Goal: Task Accomplishment & Management: Complete application form

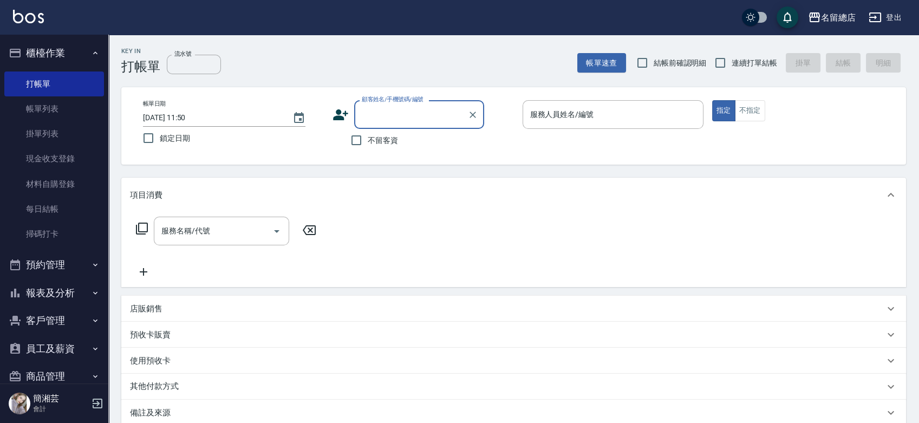
click at [377, 145] on span "不留客資" at bounding box center [383, 140] width 30 height 11
click at [368, 145] on input "不留客資" at bounding box center [356, 140] width 23 height 23
checkbox input "true"
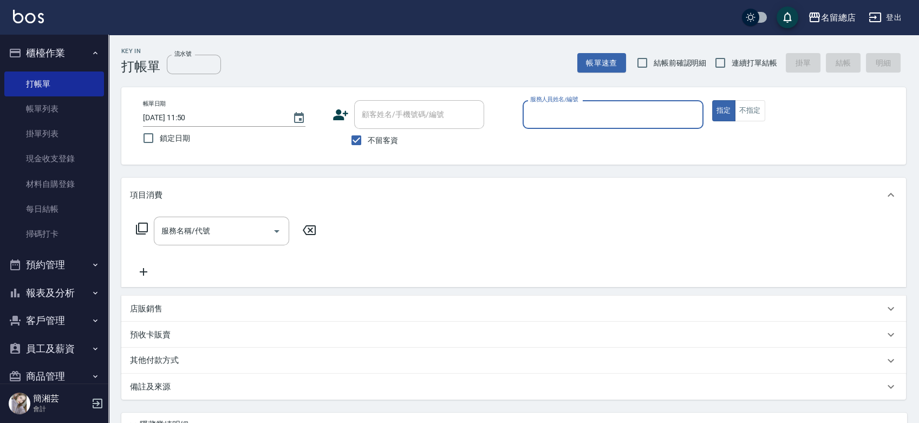
click at [745, 64] on span "連續打單結帳" at bounding box center [753, 62] width 45 height 11
click at [731, 64] on input "連續打單結帳" at bounding box center [720, 62] width 23 height 23
checkbox input "true"
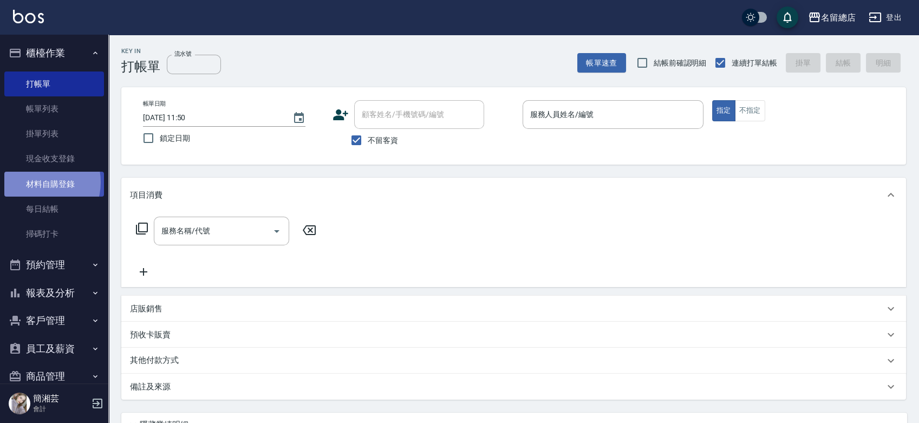
click at [39, 182] on link "材料自購登錄" at bounding box center [54, 184] width 100 height 25
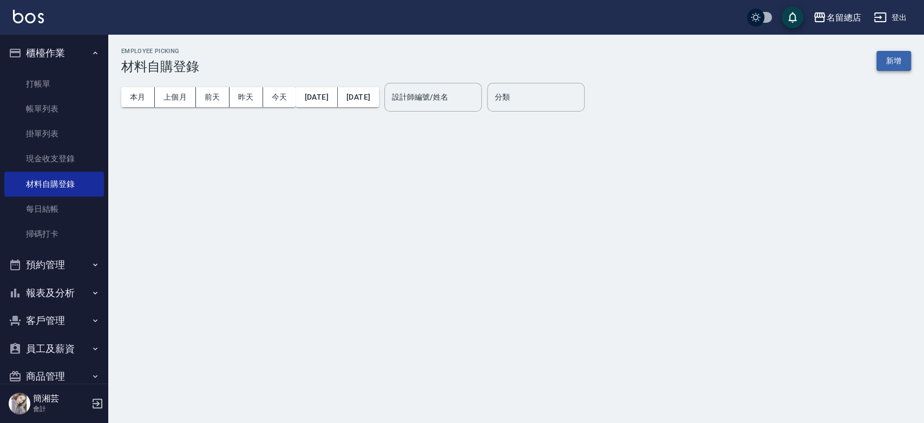
click at [902, 60] on button "新增" at bounding box center [894, 61] width 35 height 20
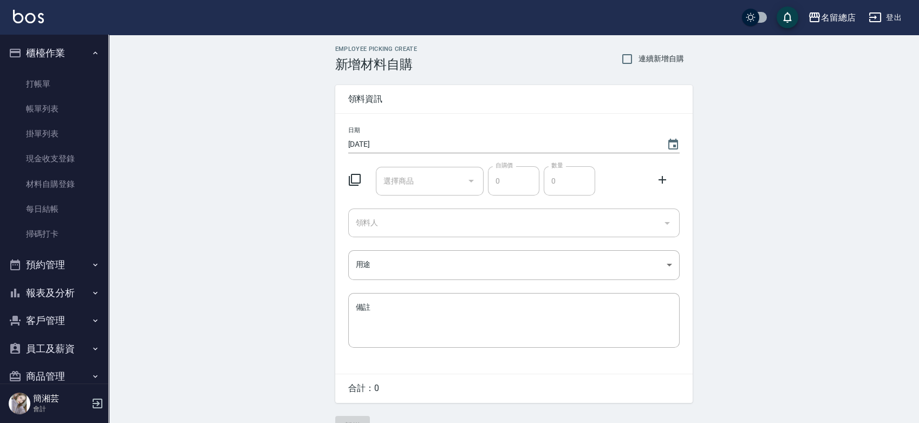
click at [410, 178] on div "選擇商品 選擇商品" at bounding box center [430, 181] width 108 height 29
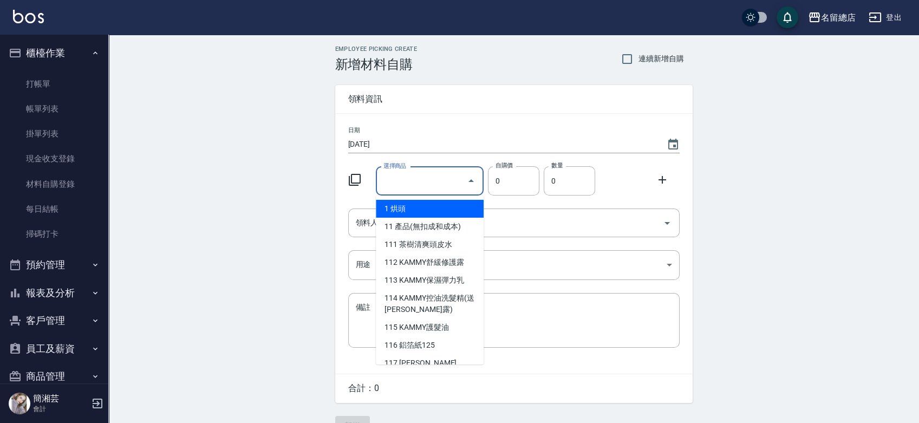
type input "6%色水"
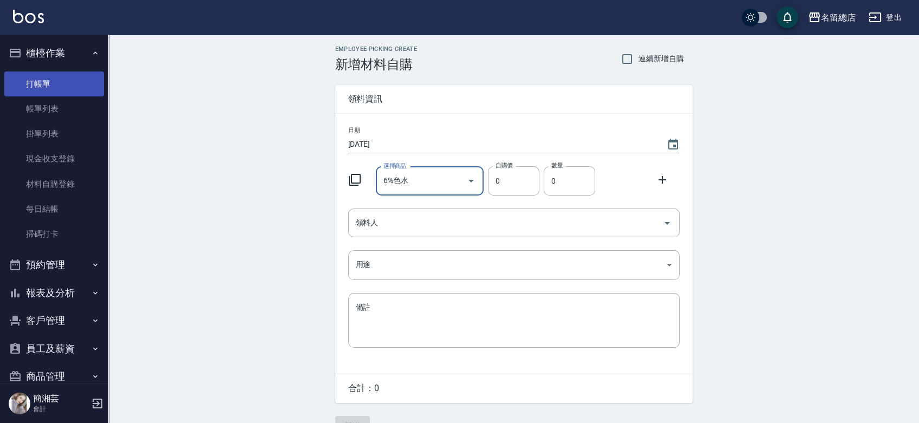
click at [27, 79] on link "打帳單" at bounding box center [54, 83] width 100 height 25
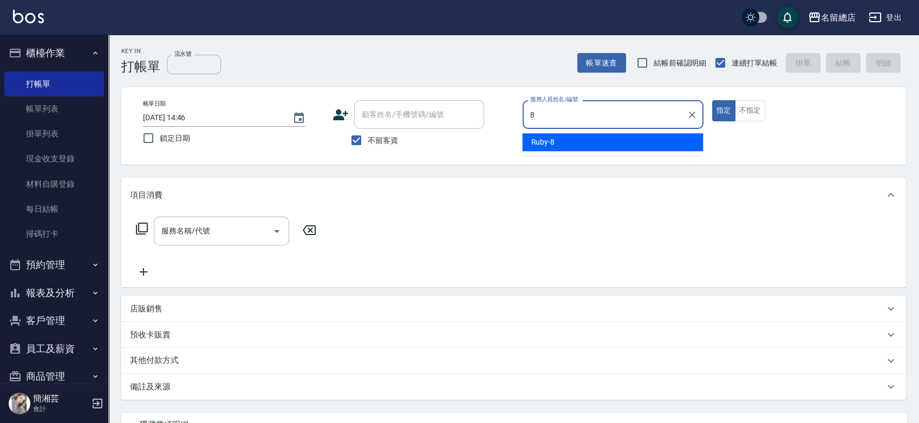
type input "Ruby-8"
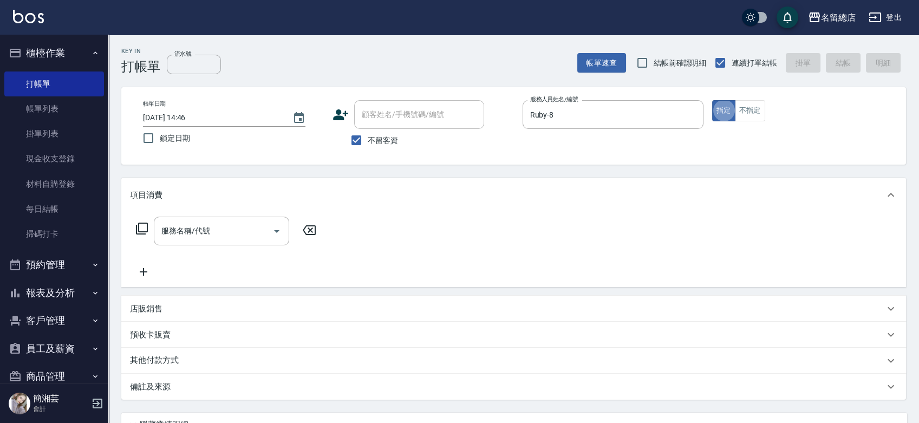
type button "true"
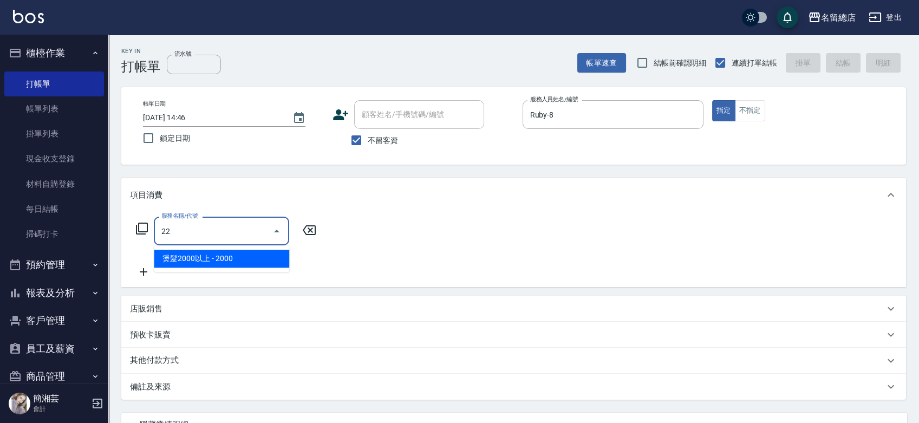
type input "2"
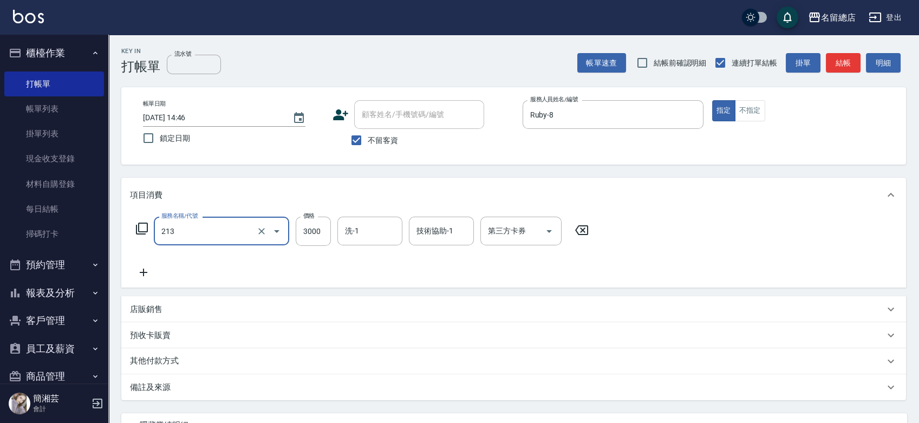
type input "陶溫3000以上(213)"
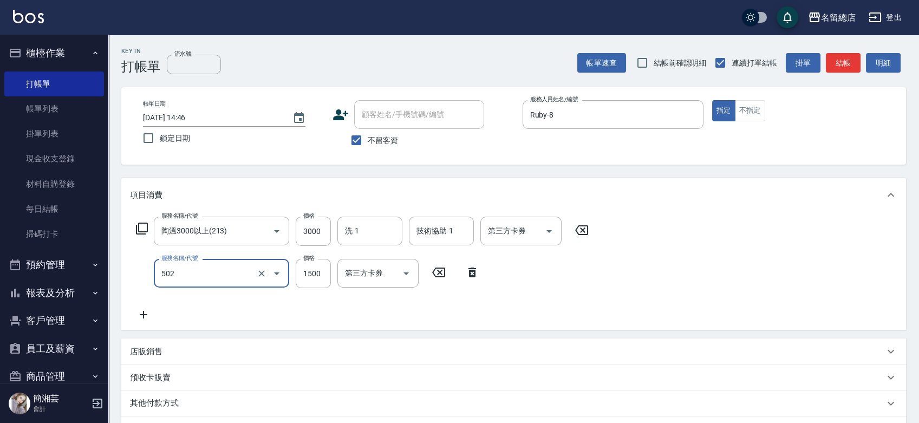
type input "染髮1500以上(502)"
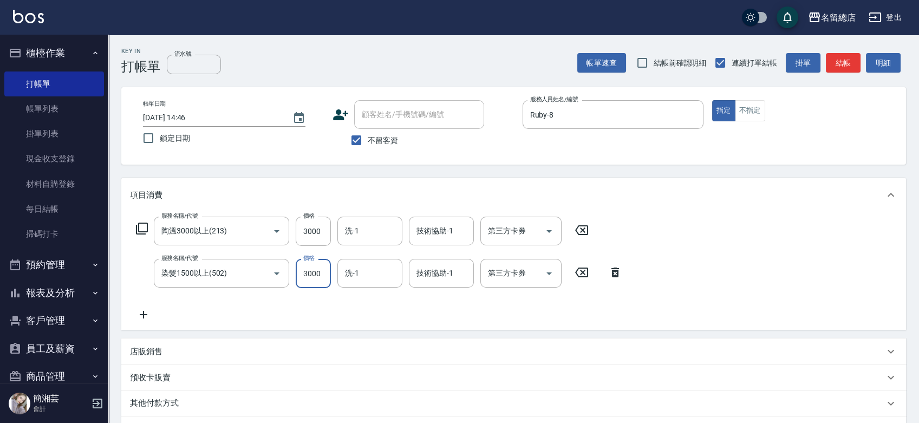
type input "3000"
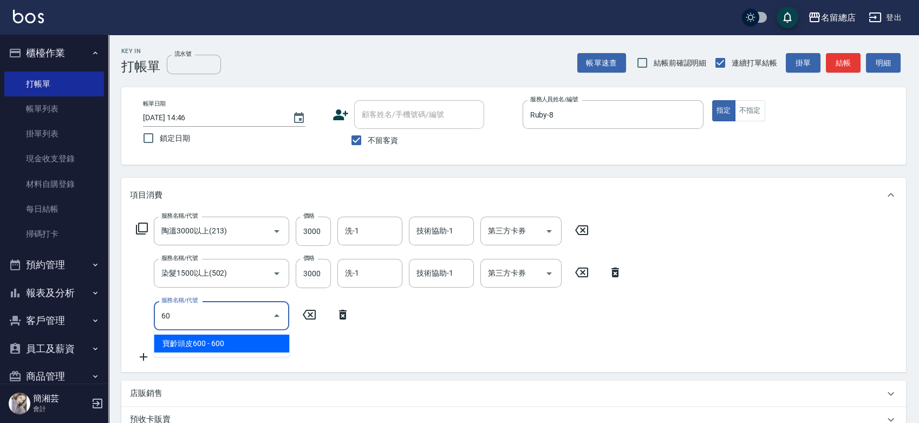
type input "寶齡頭皮600(109)"
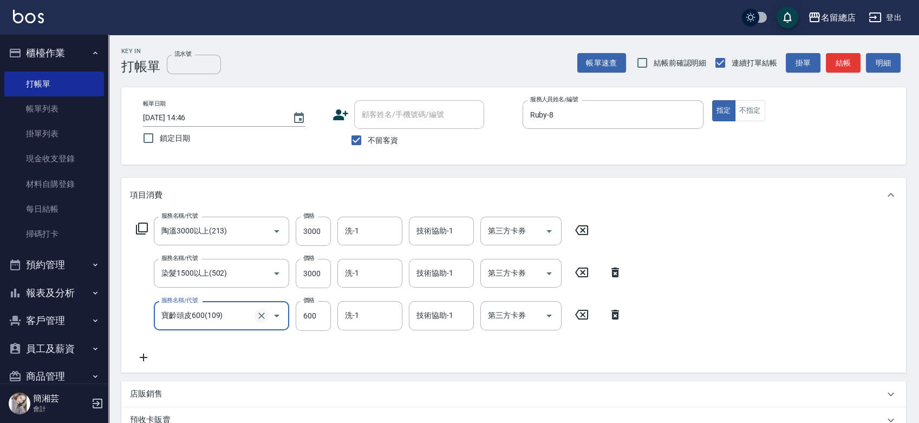
click at [259, 315] on icon "Clear" at bounding box center [261, 315] width 11 height 11
type input "洗髮(免費)(600)"
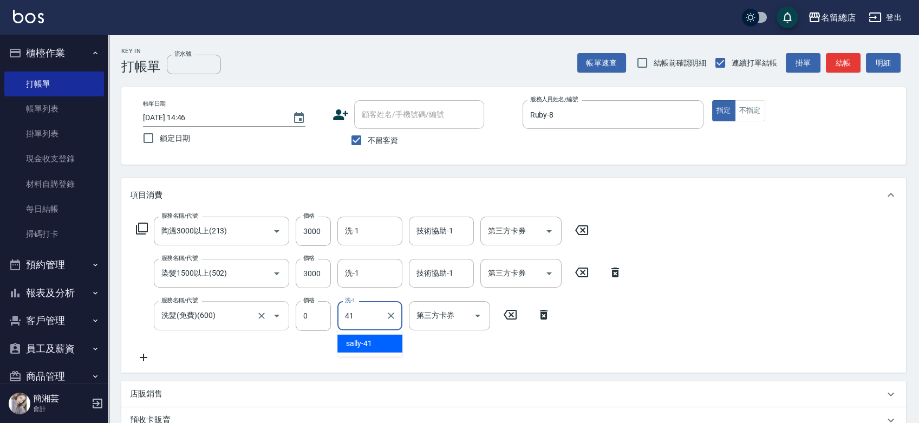
type input "[PERSON_NAME]-41"
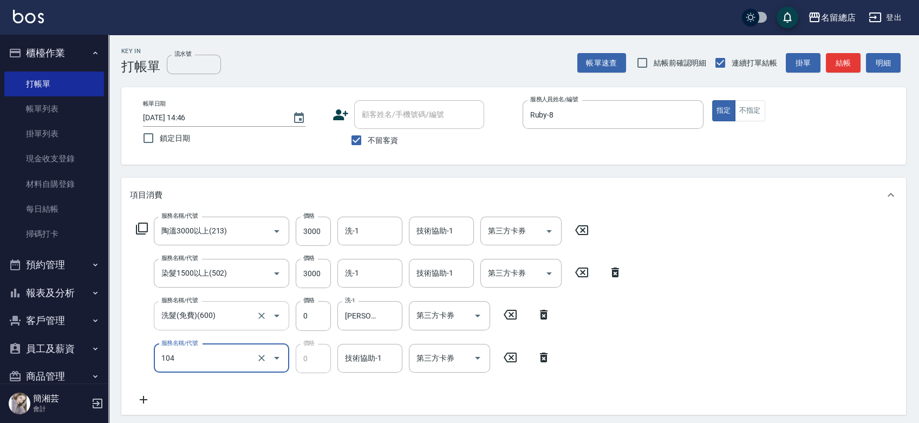
type input "頭皮蓋卡2點(104)"
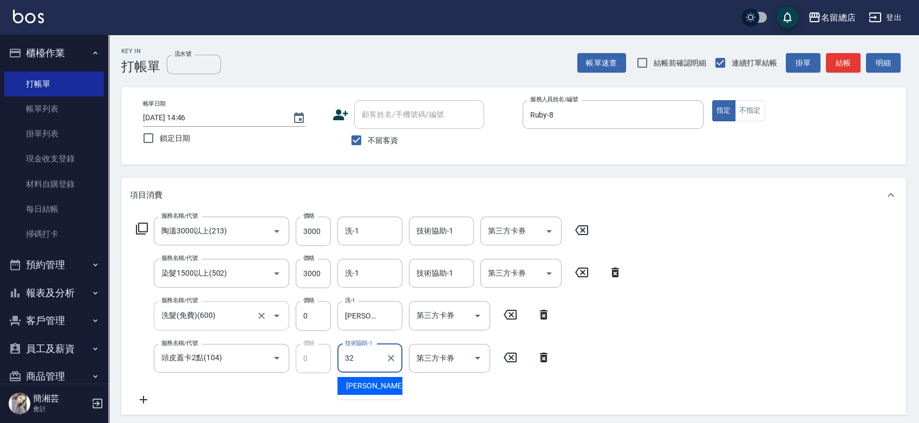
type input "[PERSON_NAME]-32"
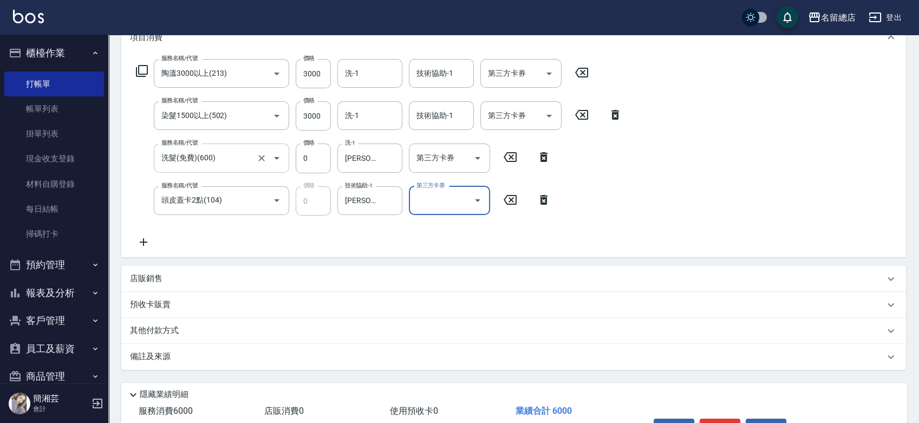
scroll to position [180, 0]
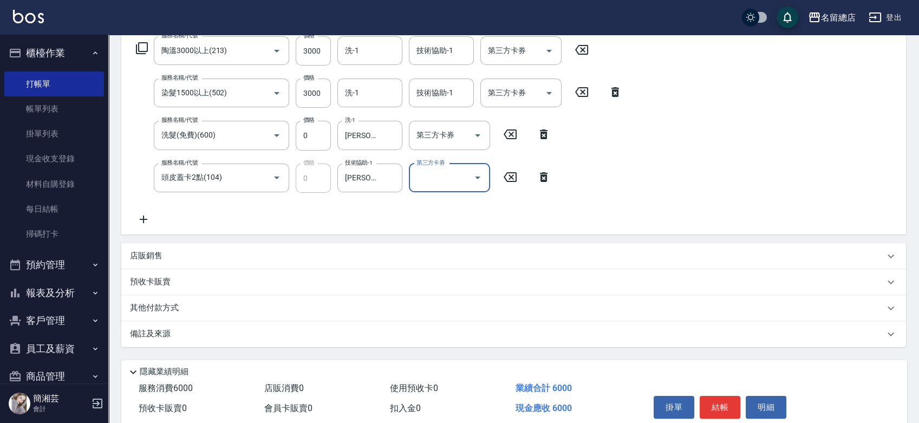
drag, startPoint x: 205, startPoint y: 321, endPoint x: 204, endPoint y: 315, distance: 5.5
click at [205, 318] on div "項目消費 服務名稱/代號 陶溫3000以上(213) 服務名稱/代號 價格 3000 價格 洗-1 洗-1 技術協助-1 技術協助-1 第三方卡券 第三方卡券…" at bounding box center [513, 172] width 784 height 350
click at [201, 315] on div "其他付款方式" at bounding box center [513, 308] width 784 height 26
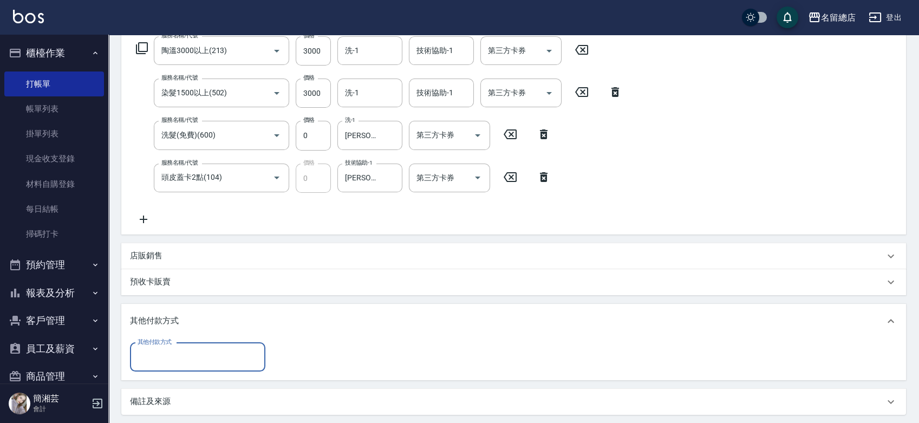
scroll to position [0, 0]
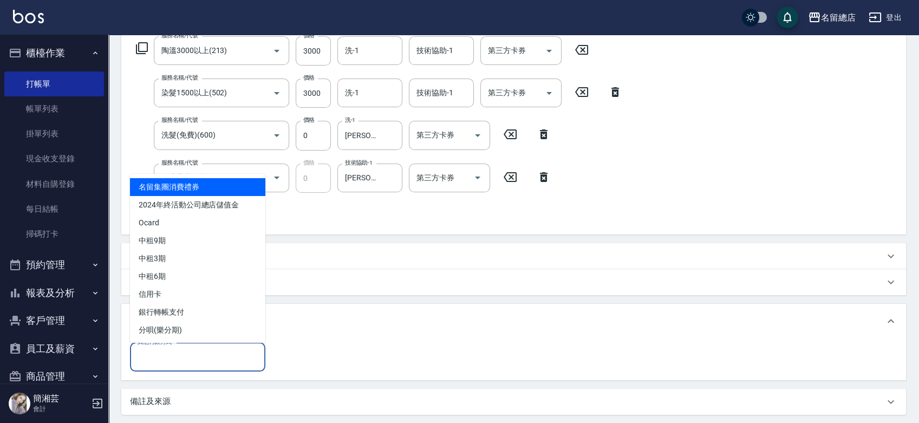
click at [163, 364] on input "其他付款方式" at bounding box center [198, 357] width 126 height 19
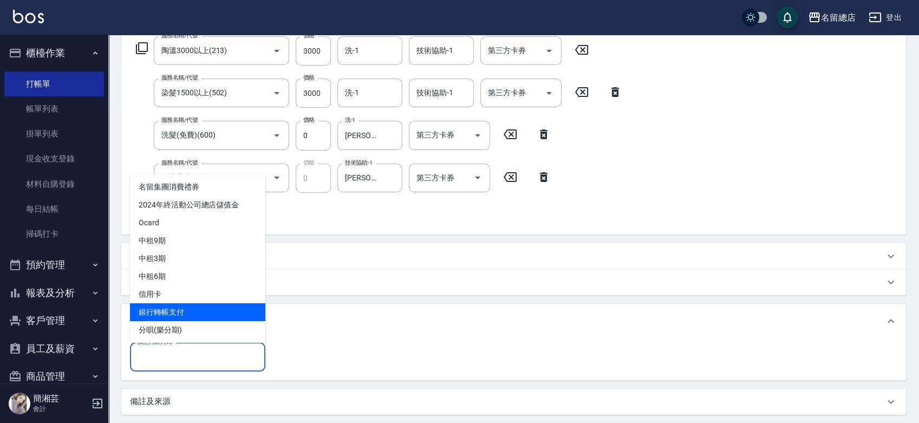
click at [166, 310] on span "銀行轉帳支付" at bounding box center [197, 312] width 135 height 18
type input "銀行轉帳支付"
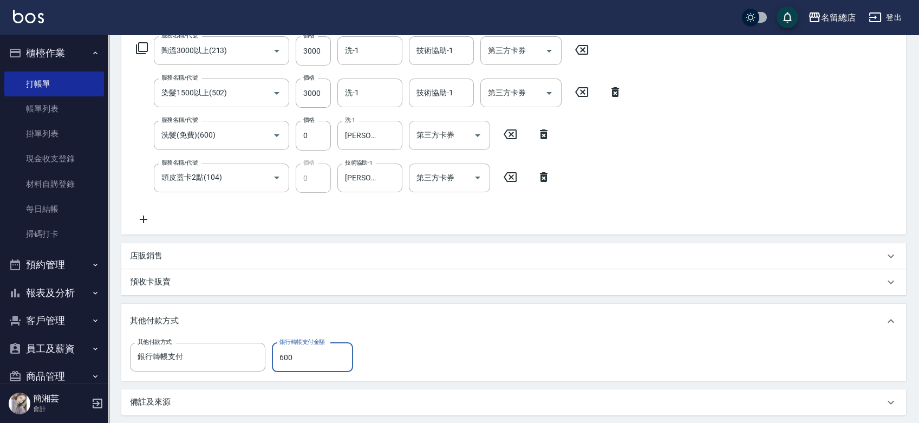
type input "6000"
type input "[DATE] 14:47"
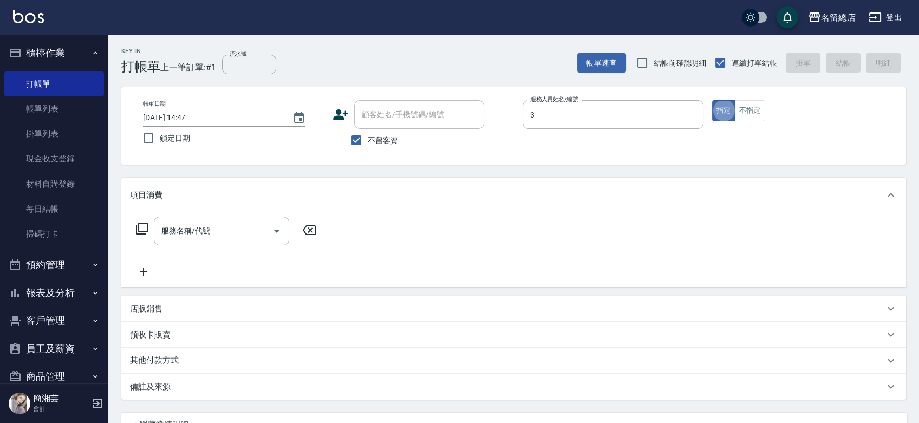
type input "芷涵-3"
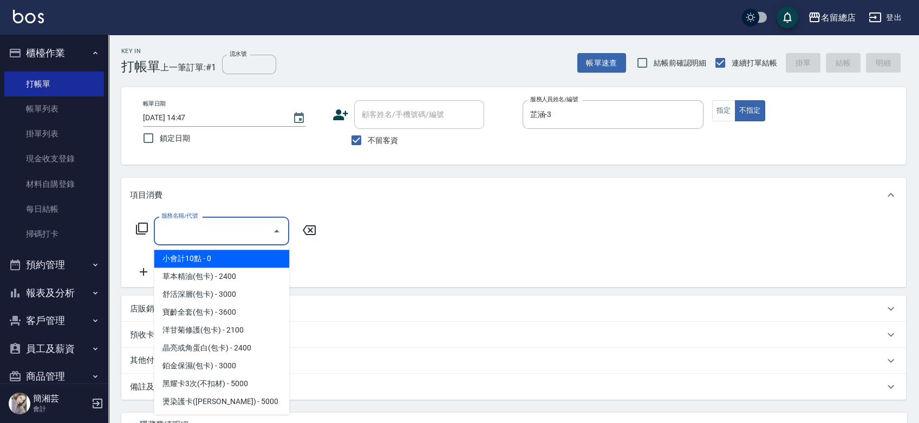
click at [217, 223] on input "服務名稱/代號" at bounding box center [213, 230] width 109 height 19
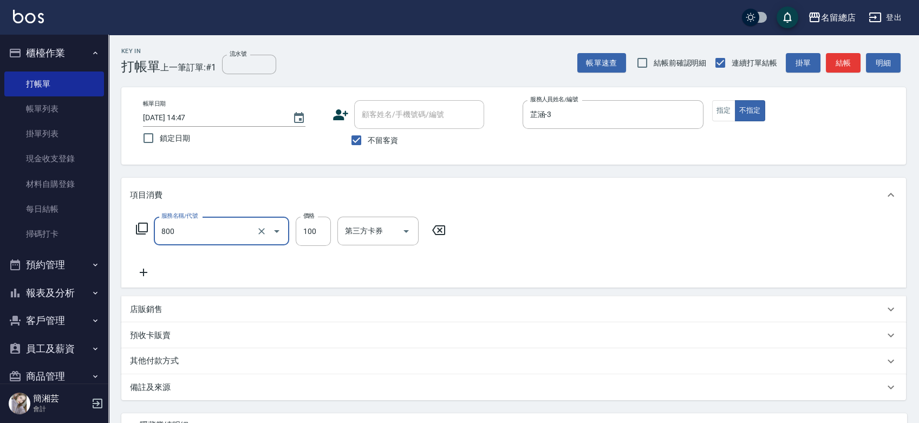
type input "梳髮(800)"
type input "300"
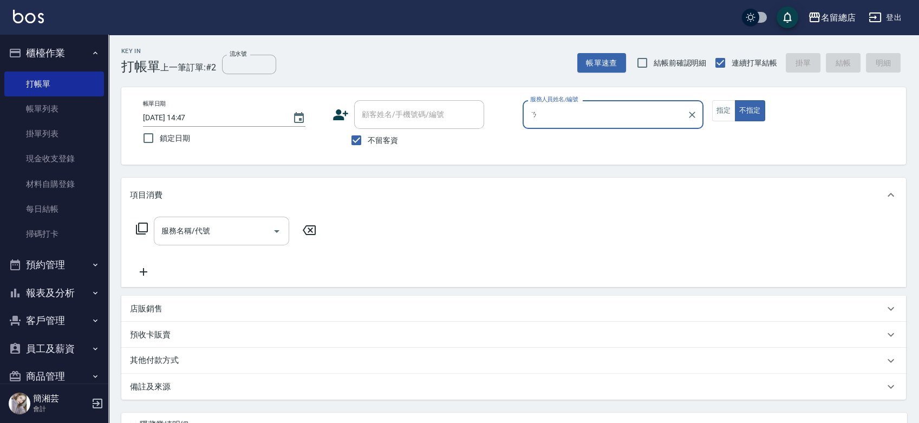
type input "1"
type input "Selina-S1"
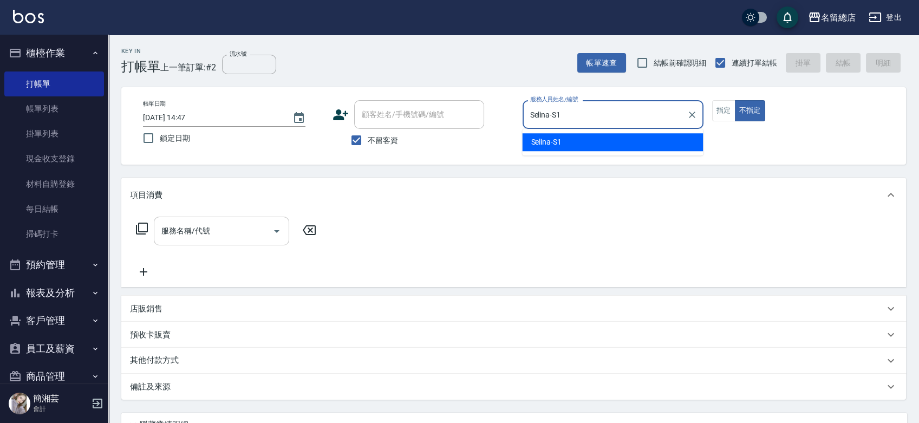
type button "false"
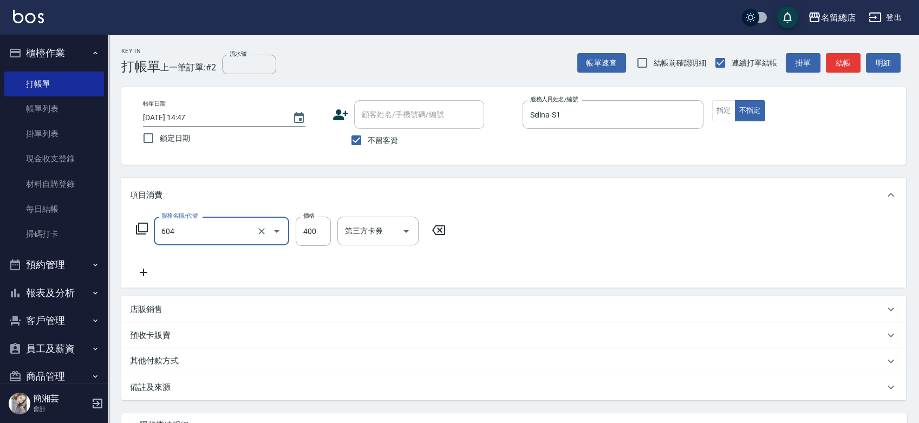
type input "健康洗髮(604)"
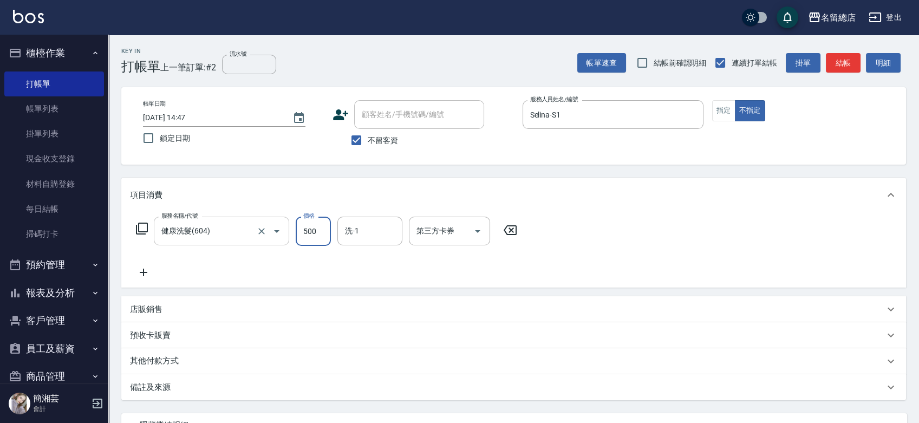
type input "500"
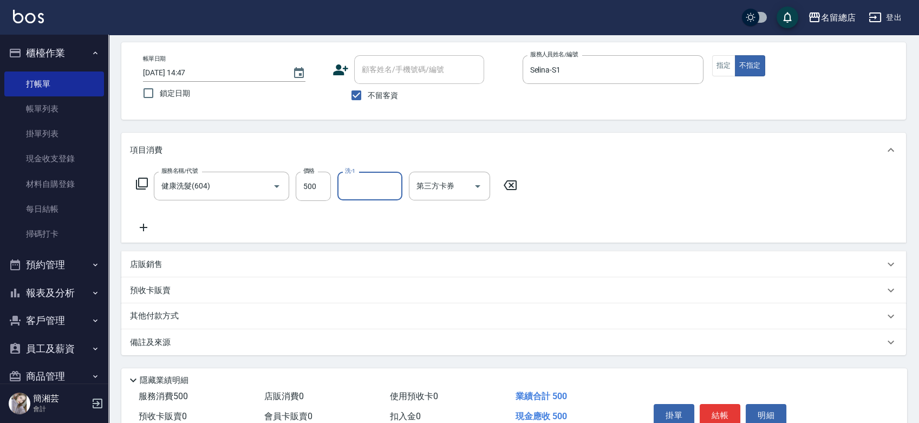
scroll to position [98, 0]
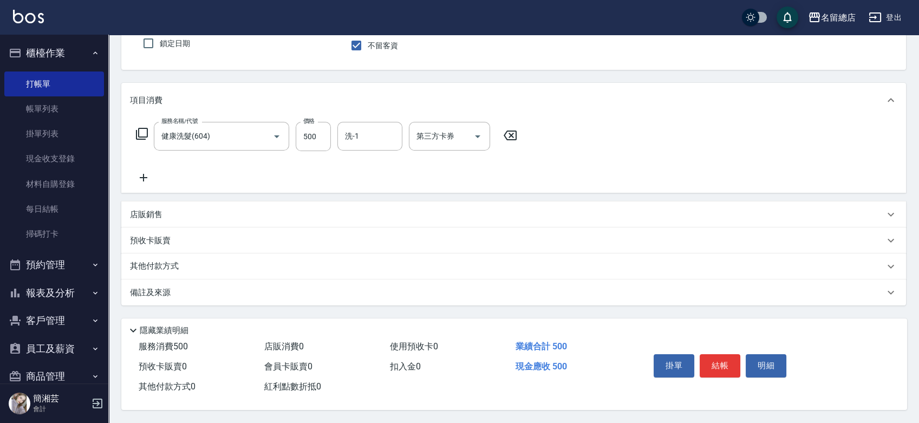
click at [200, 260] on div "其他付款方式" at bounding box center [507, 266] width 754 height 12
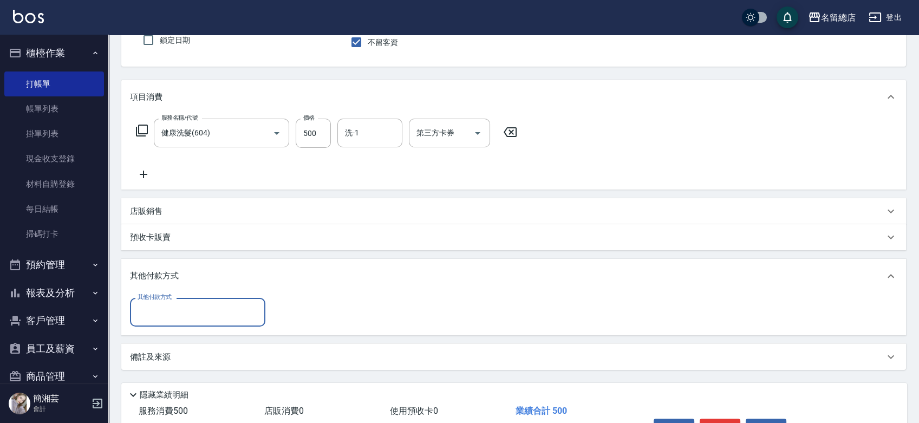
scroll to position [0, 0]
click at [165, 325] on div "其他付款方式" at bounding box center [197, 312] width 135 height 29
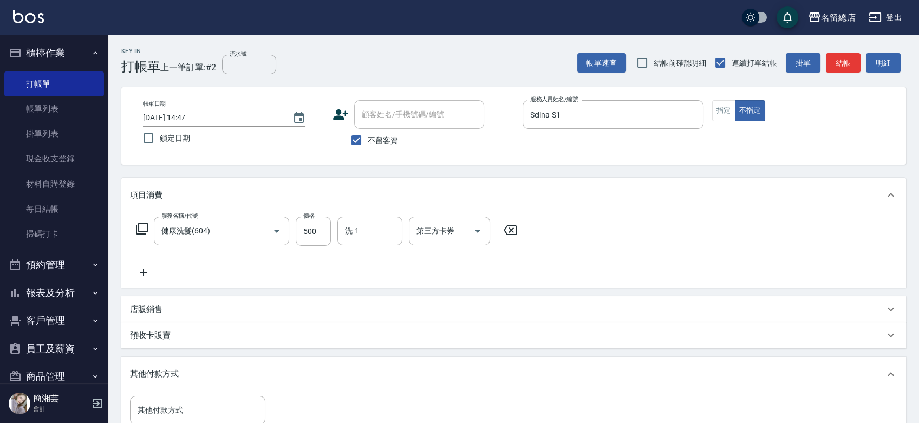
click at [428, 319] on div "店販銷售" at bounding box center [513, 309] width 784 height 26
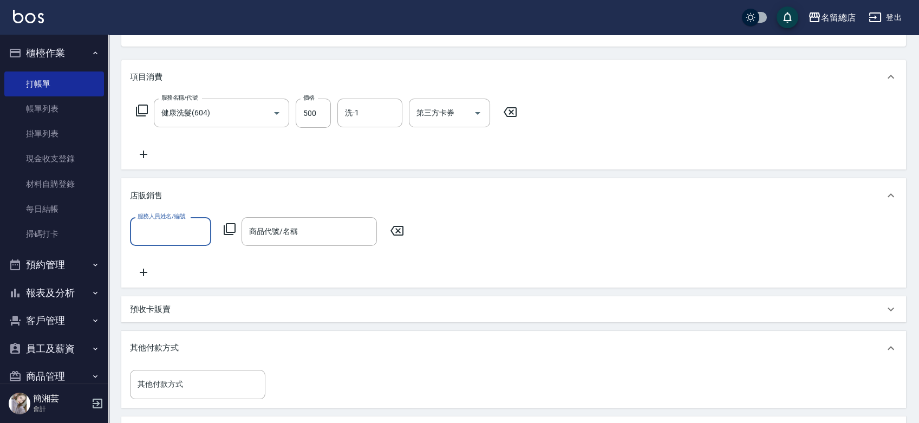
scroll to position [120, 0]
click at [170, 377] on input "其他付款方式" at bounding box center [198, 381] width 126 height 19
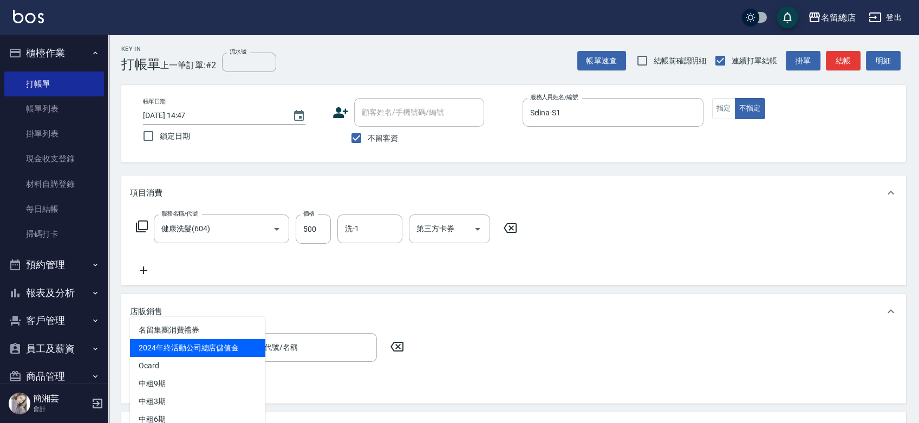
scroll to position [0, 0]
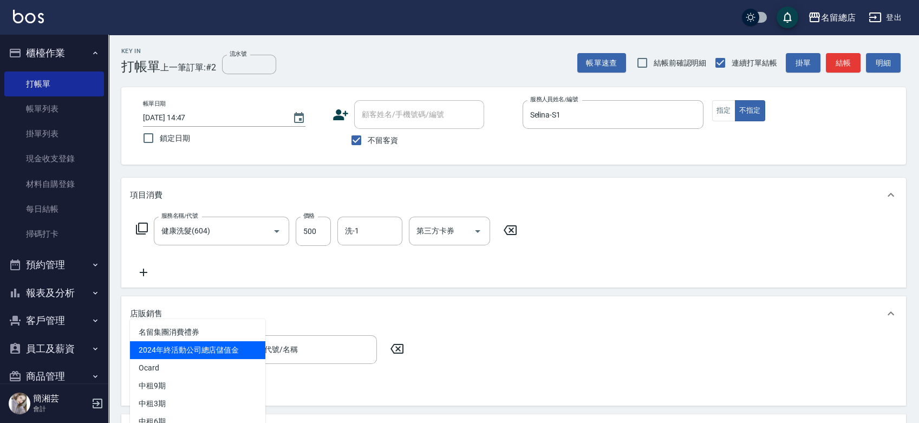
click at [581, 287] on div "服務名稱/代號 健康洗髮(604) 服務名稱/代號 價格 500 價格 洗-1 洗-1 第三方卡券 第三方卡券" at bounding box center [513, 249] width 784 height 75
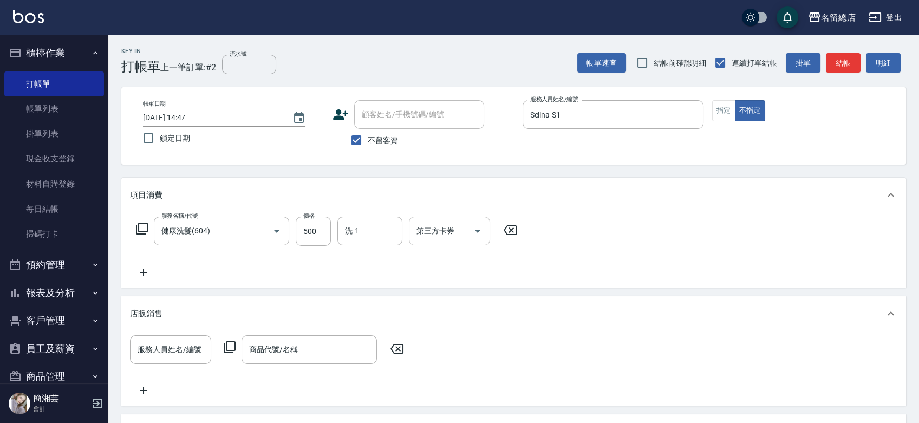
click at [426, 236] on input "第三方卡券" at bounding box center [441, 230] width 55 height 19
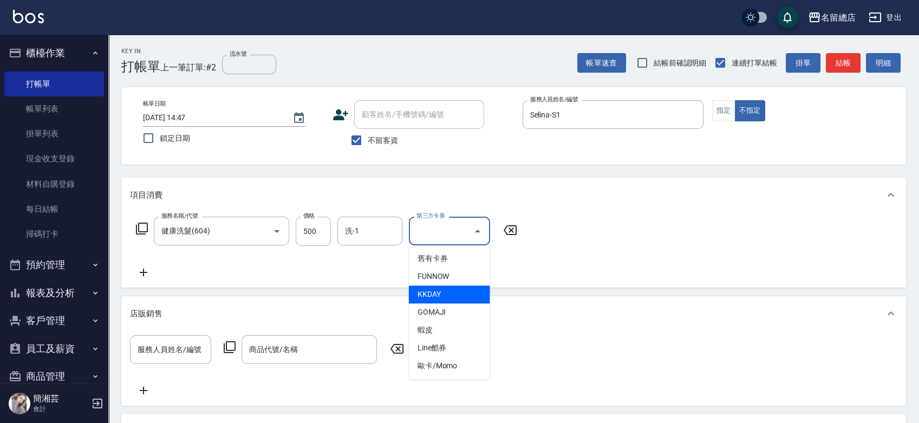
click at [431, 299] on span "KKDAY" at bounding box center [449, 294] width 81 height 18
type input "KKDAY"
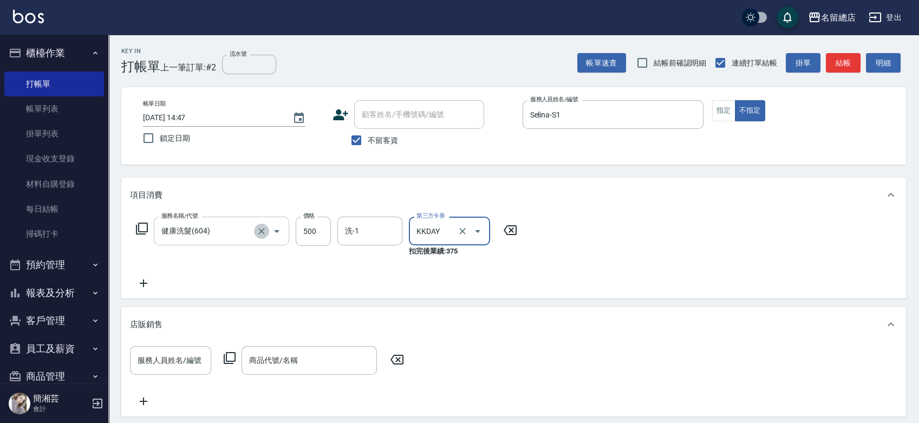
click at [264, 229] on icon "Clear" at bounding box center [261, 231] width 11 height 11
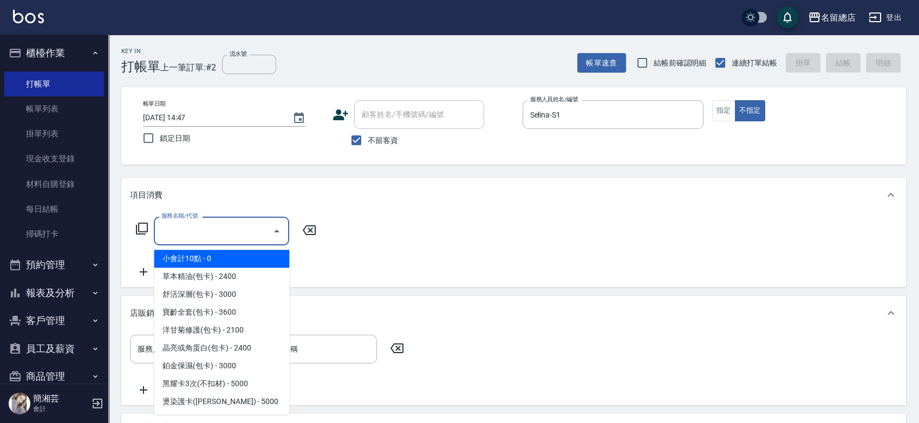
type input "b"
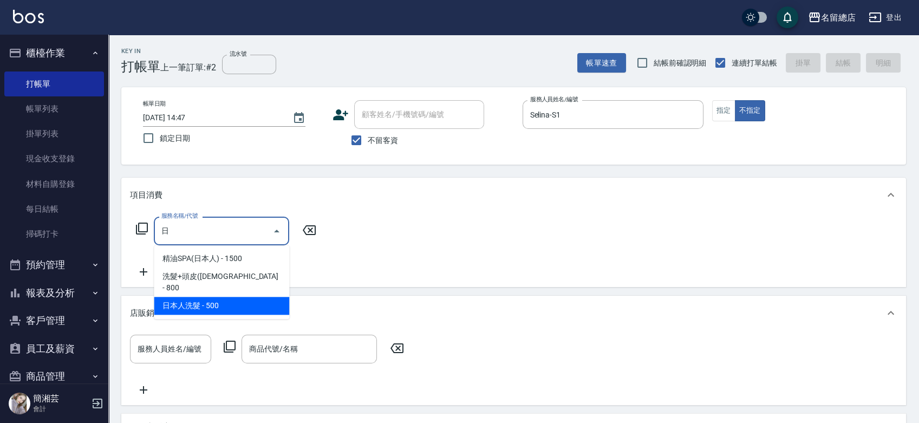
click at [214, 297] on span "日本人洗髮 - 500" at bounding box center [221, 306] width 135 height 18
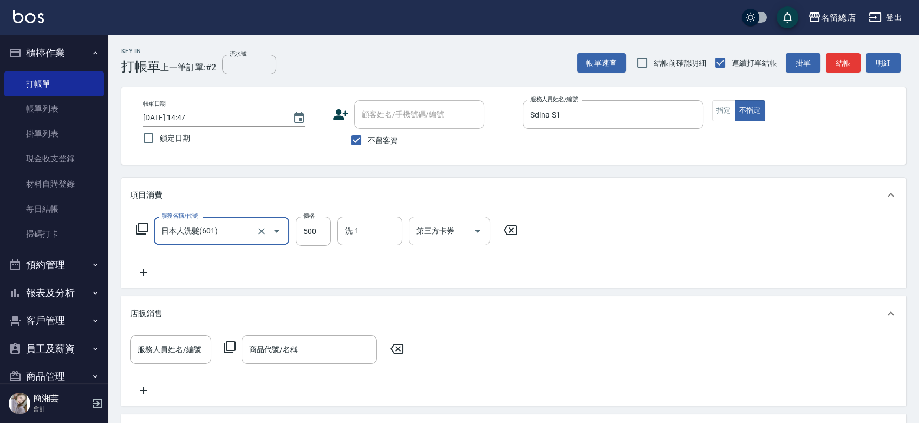
type input "日本人洗髮(601)"
click at [440, 231] on input "第三方卡券" at bounding box center [441, 230] width 55 height 19
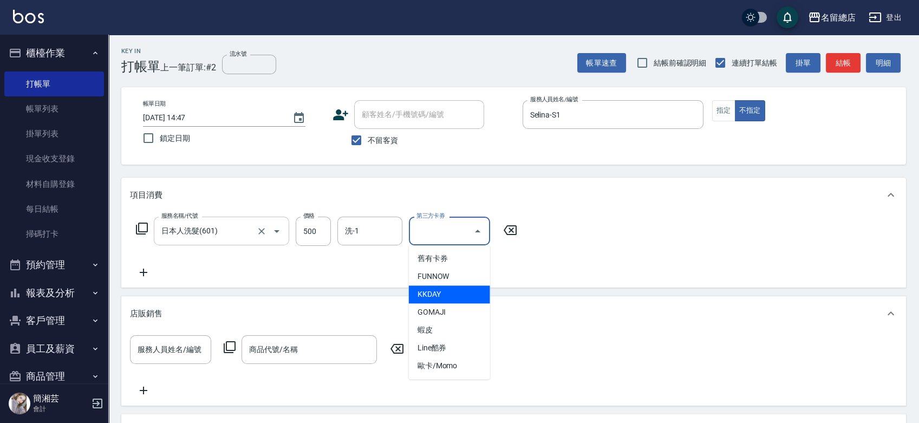
click at [442, 294] on span "KKDAY" at bounding box center [449, 294] width 81 height 18
type input "KKDAY"
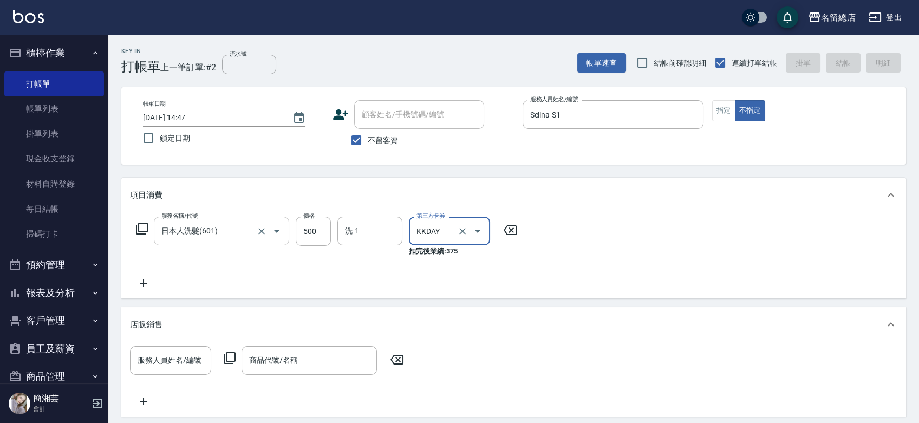
type input "[DATE] 14:48"
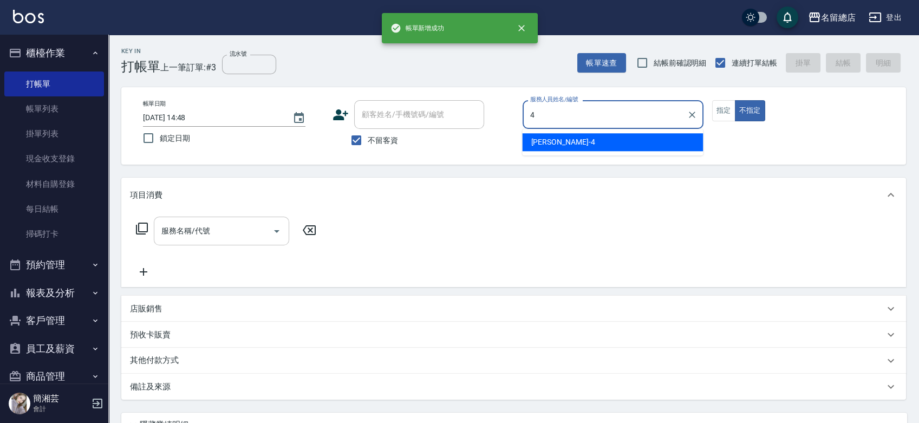
type input "[PERSON_NAME]-4"
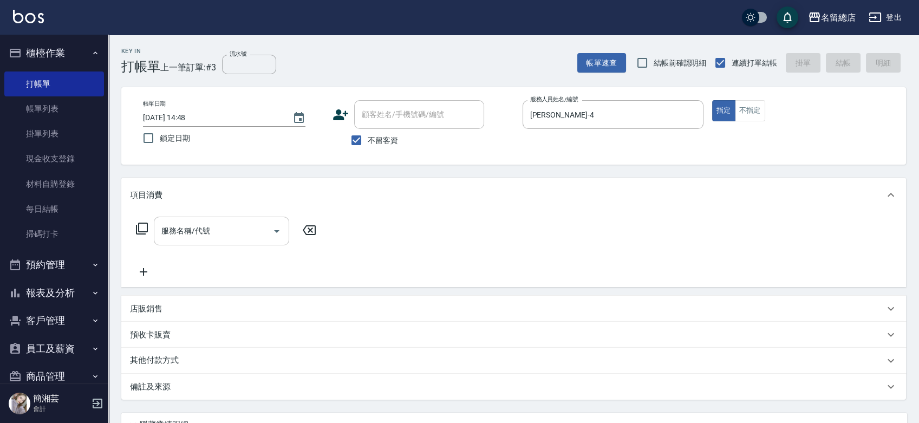
click at [210, 232] on input "服務名稱/代號" at bounding box center [213, 230] width 109 height 19
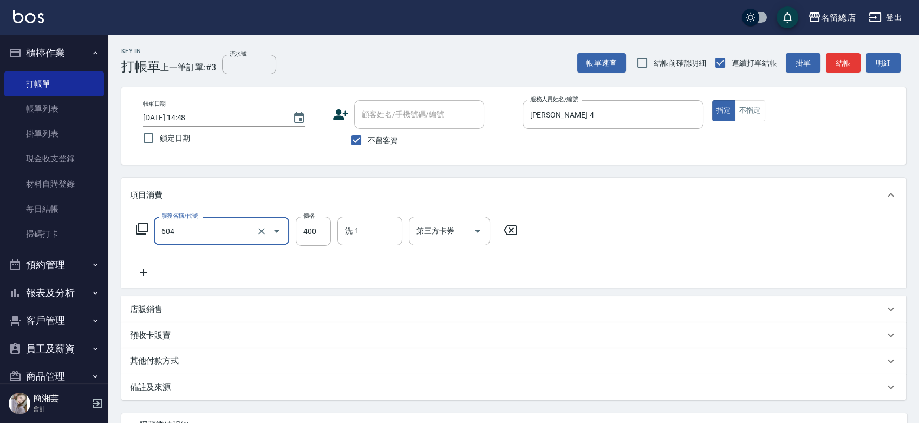
type input "健康洗髮(604)"
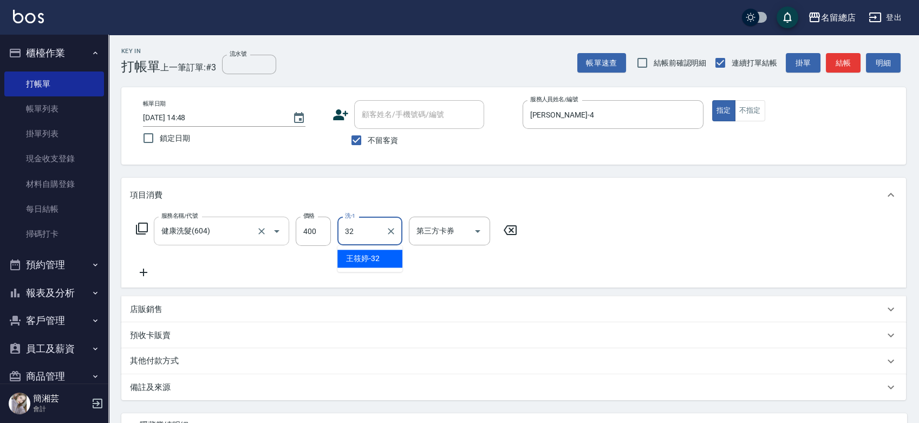
type input "[PERSON_NAME]-32"
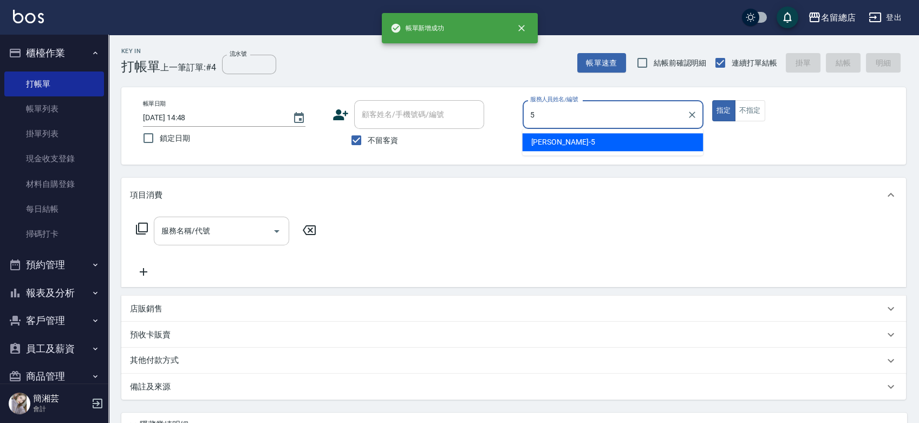
type input "[PERSON_NAME]-5"
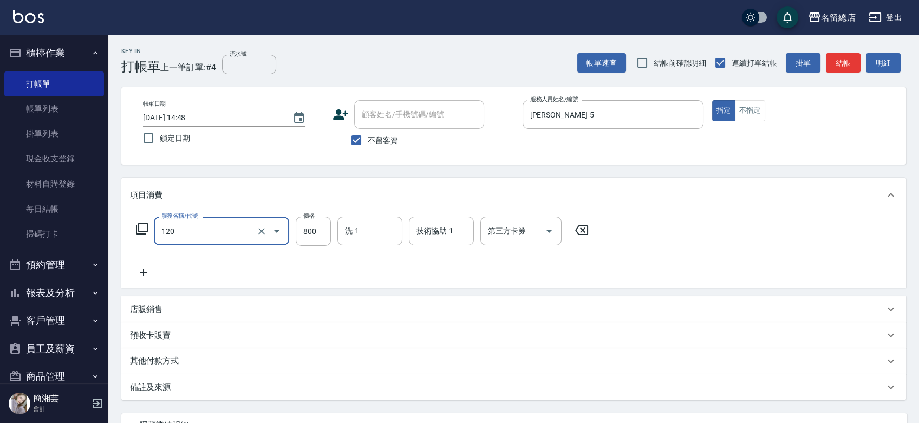
type input "自備頭皮(120)"
type input "799"
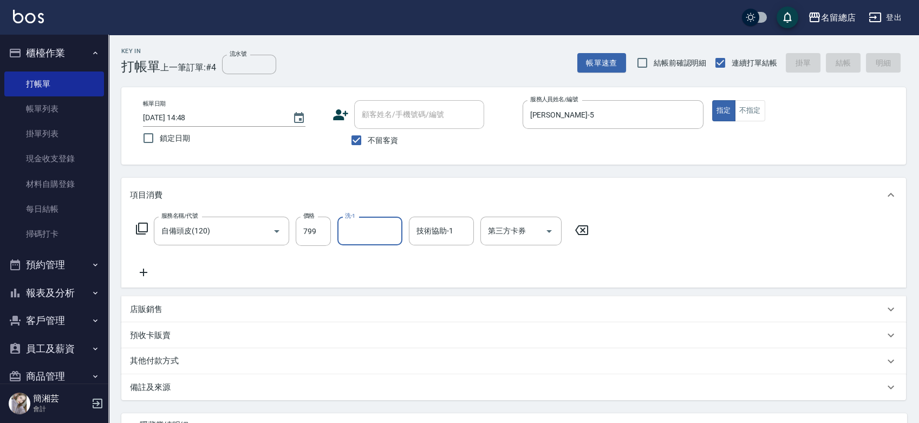
type input "[DATE] 14:49"
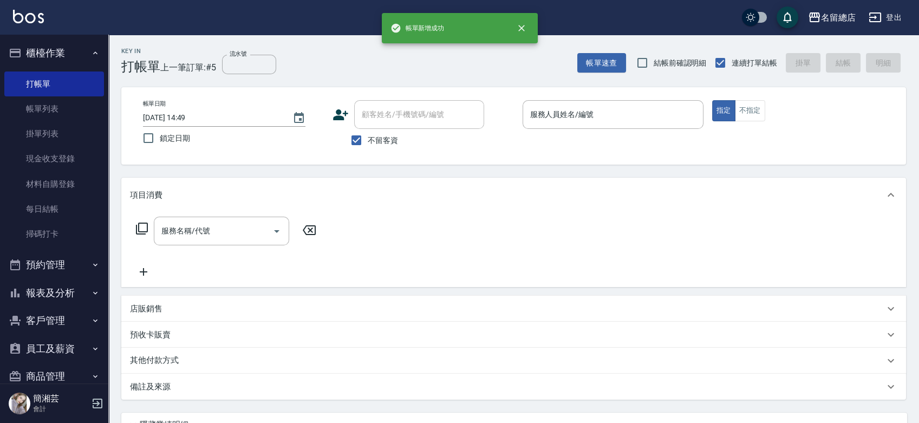
click at [373, 138] on span "不留客資" at bounding box center [383, 140] width 30 height 11
click at [368, 138] on input "不留客資" at bounding box center [356, 140] width 23 height 23
checkbox input "false"
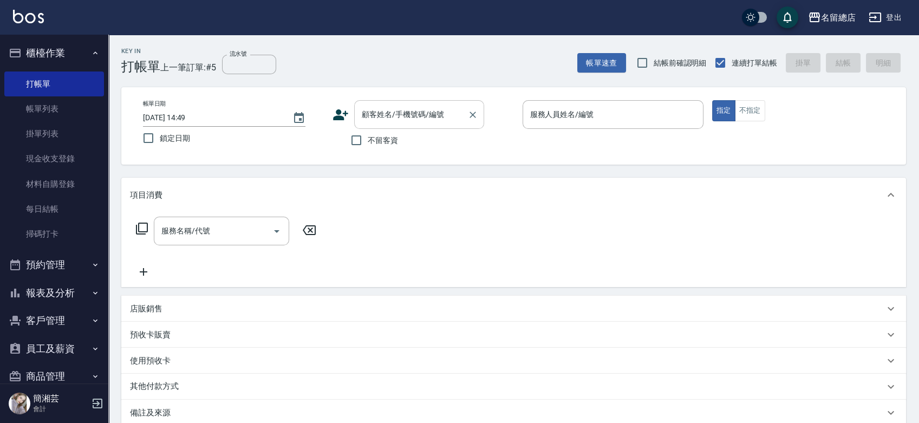
click at [377, 123] on input "顧客姓名/手機號碼/編號" at bounding box center [411, 114] width 104 height 19
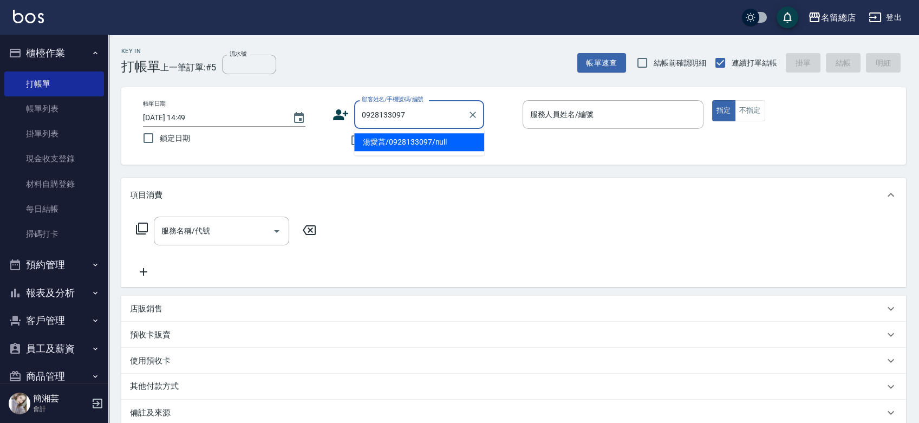
type input "湯愛莒/0928133097/null"
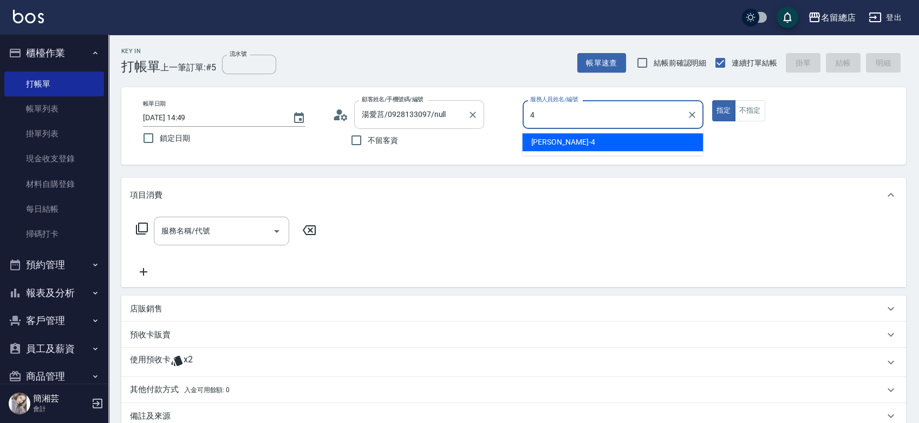
type input "[PERSON_NAME]-4"
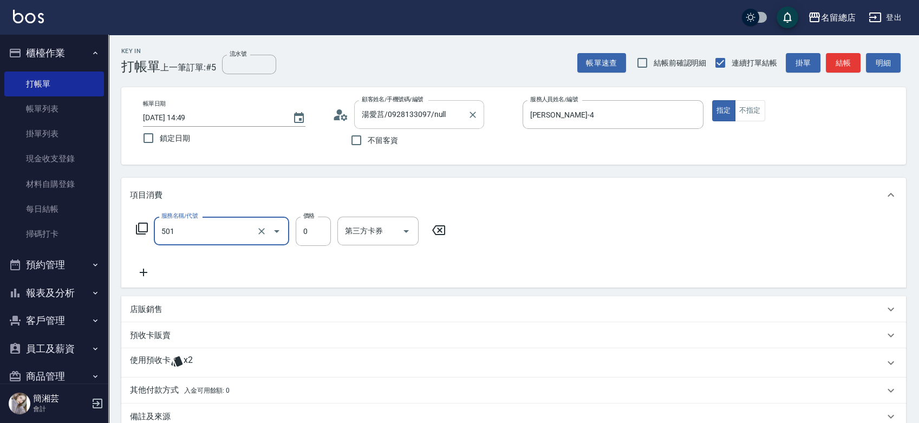
type input "2段蓋卡1300以上(501)"
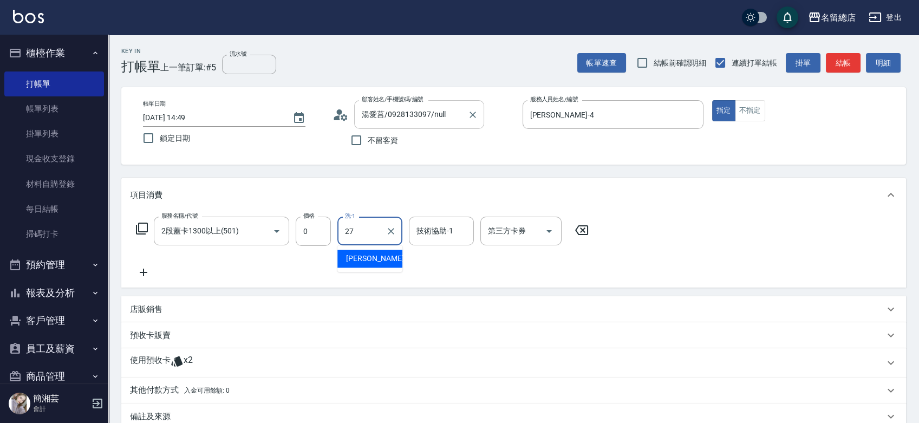
type input "[PERSON_NAME]-27"
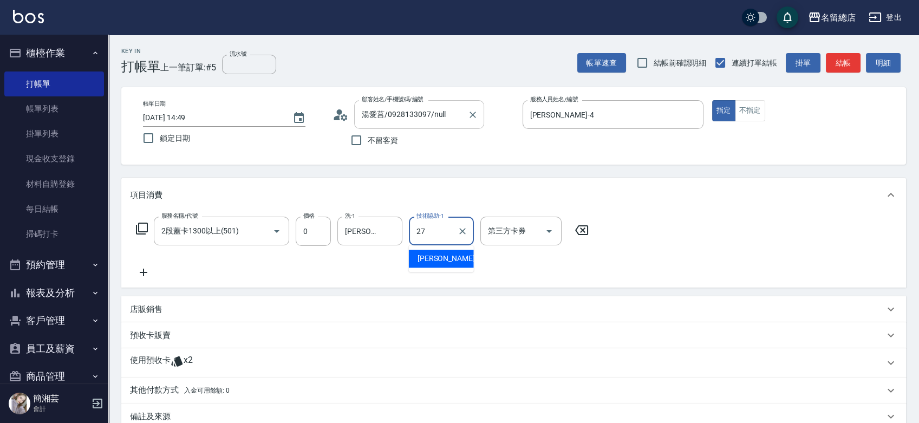
type input "[PERSON_NAME]-27"
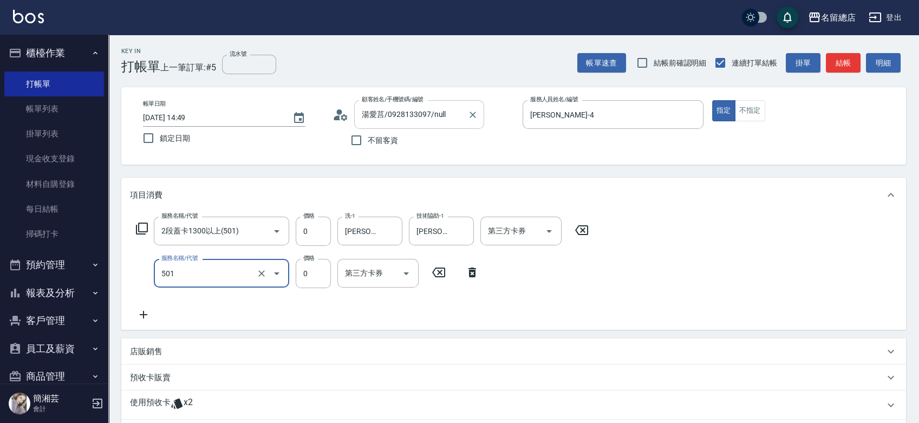
type input "2段蓋卡1300以上(501)"
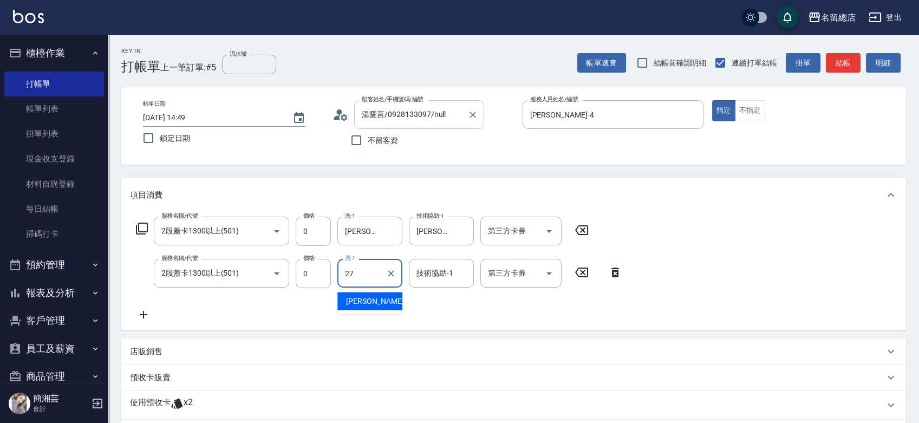
type input "[PERSON_NAME]-27"
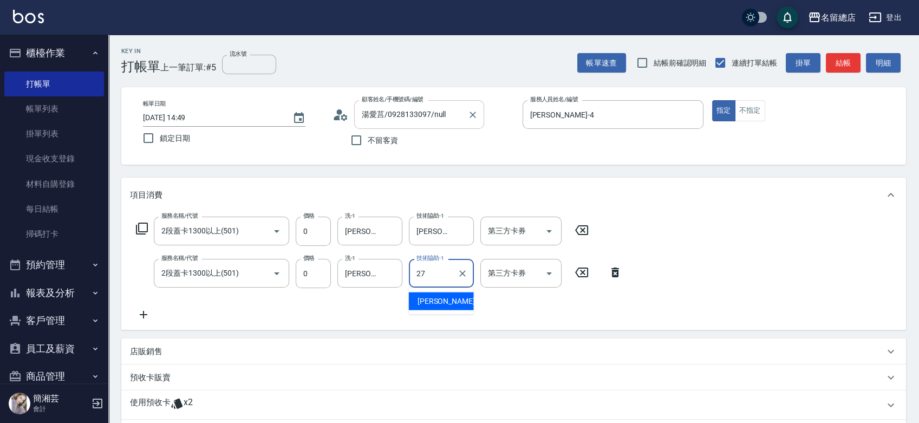
type input "[PERSON_NAME]-27"
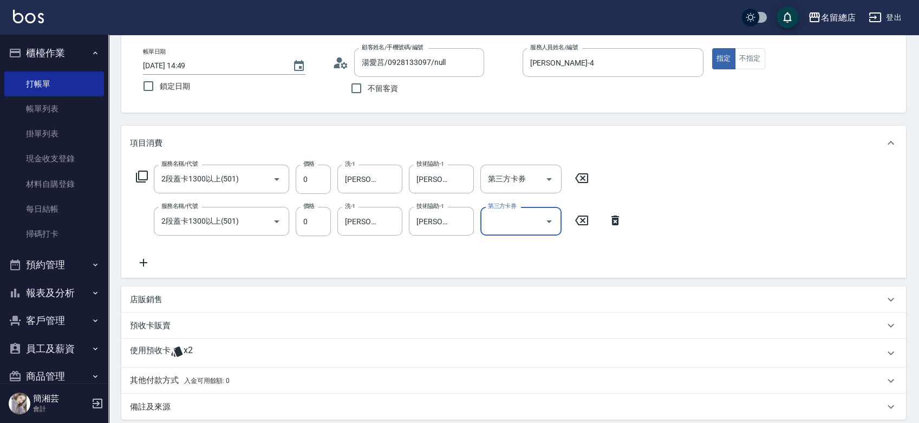
scroll to position [169, 0]
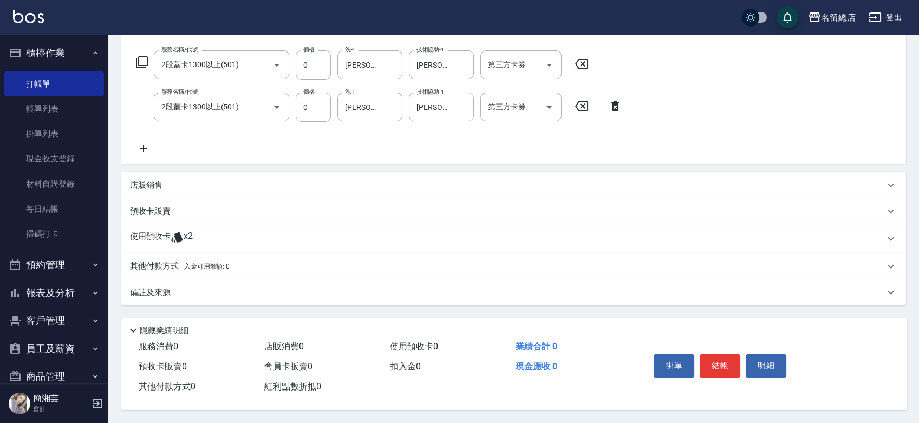
click at [150, 231] on p "使用預收卡" at bounding box center [150, 239] width 41 height 16
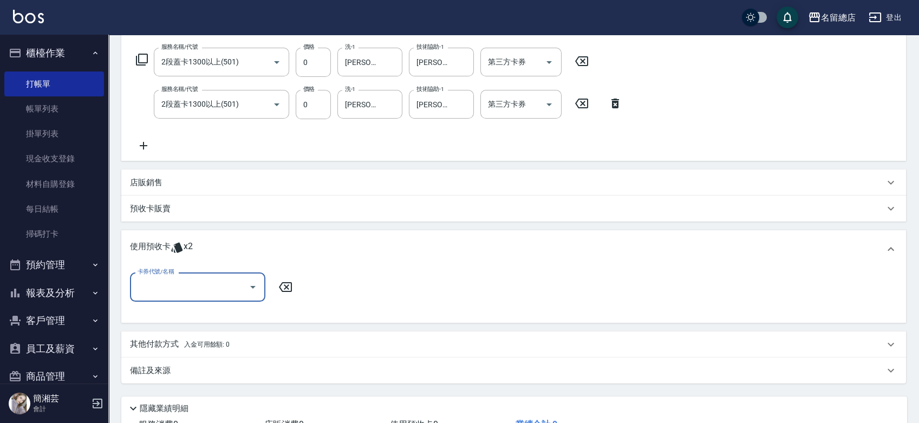
scroll to position [0, 0]
click at [199, 277] on input "卡券代號/名稱" at bounding box center [189, 286] width 109 height 19
click at [238, 315] on div "二段自備卡 剩餘2張 9210" at bounding box center [197, 314] width 135 height 18
type input "二段自備卡 9210"
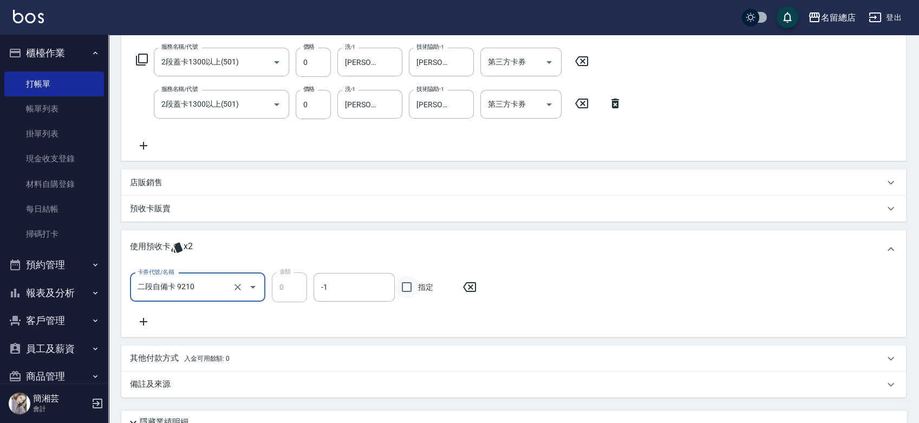
click at [404, 282] on input "指定" at bounding box center [406, 287] width 23 height 23
checkbox input "true"
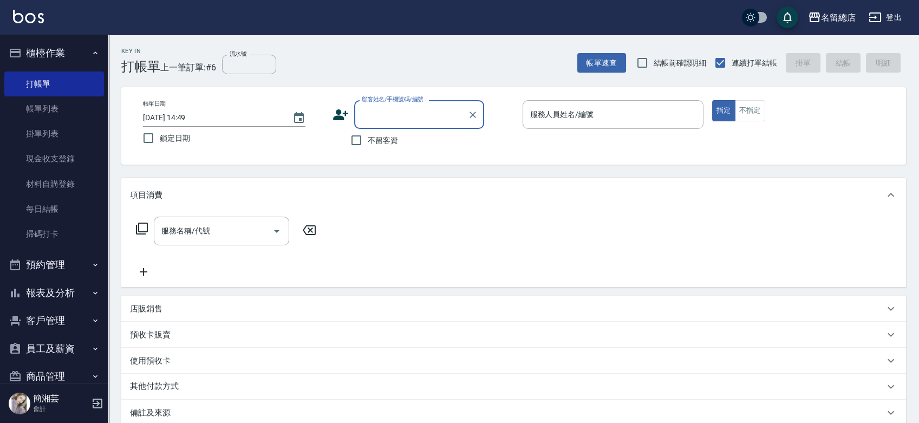
type input "2"
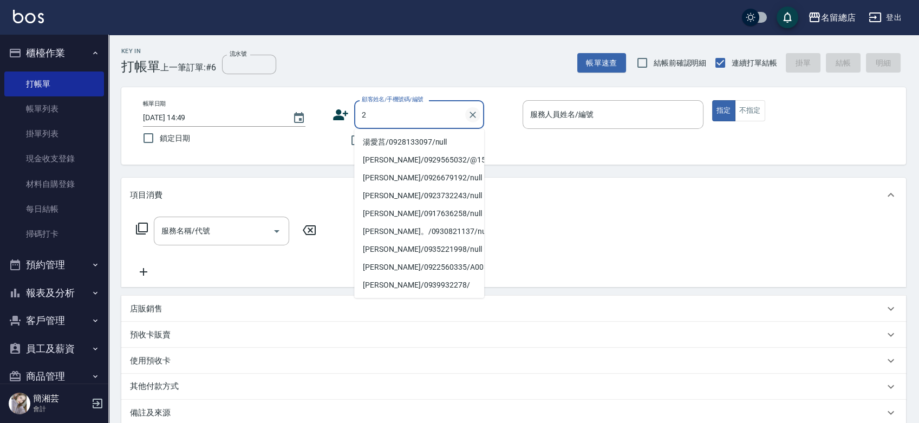
click at [472, 114] on icon "Clear" at bounding box center [472, 115] width 6 height 6
click at [354, 136] on input "不留客資" at bounding box center [356, 140] width 23 height 23
checkbox input "true"
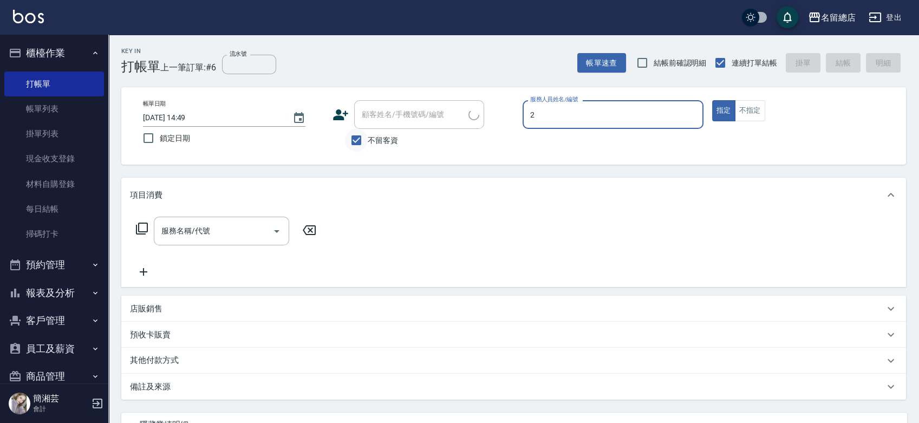
type input "Vivi-2"
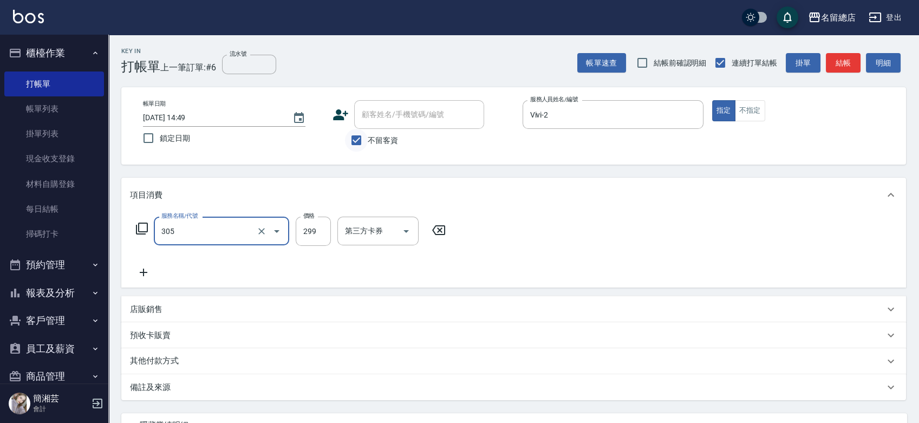
type input "剪髮(305)"
type input "400"
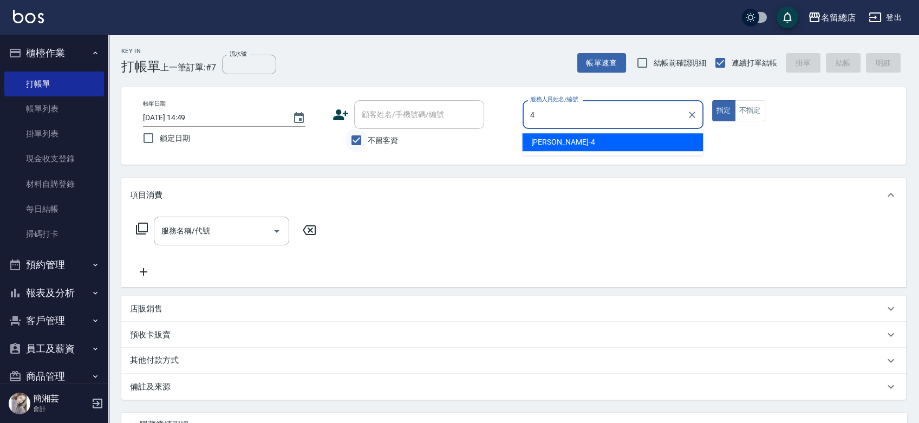
type input "[PERSON_NAME]-4"
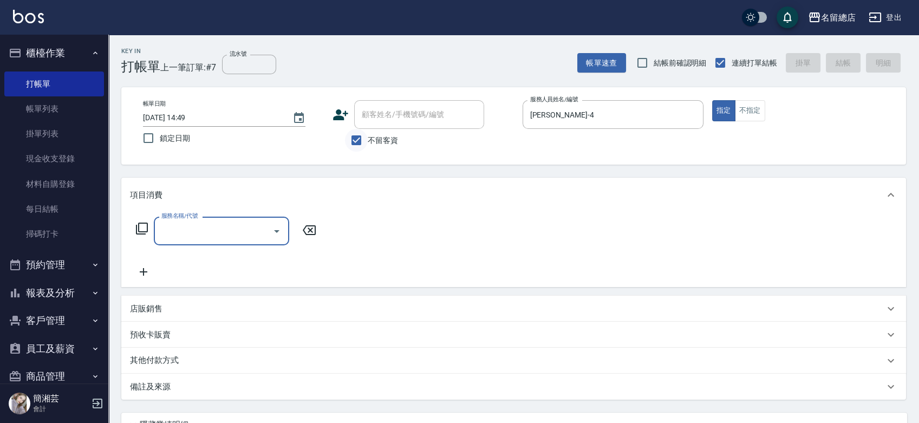
click at [367, 133] on input "不留客資" at bounding box center [356, 140] width 23 height 23
checkbox input "false"
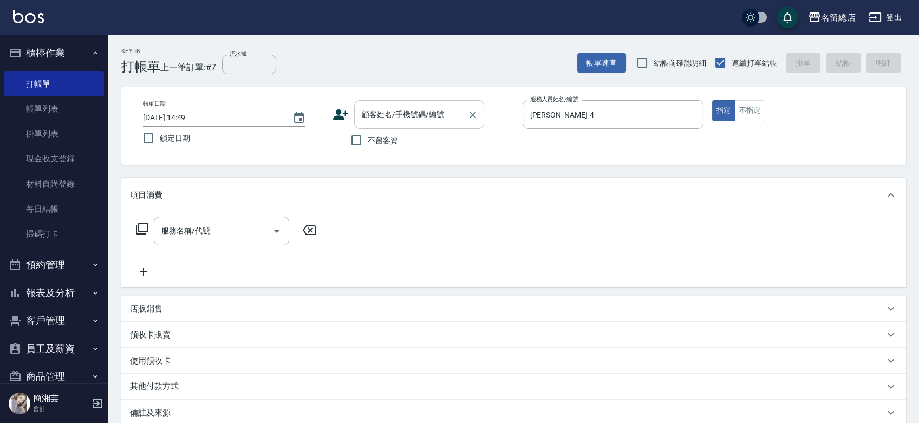
click at [383, 120] on input "顧客姓名/手機號碼/編號" at bounding box center [411, 114] width 104 height 19
type input "[PERSON_NAME]/0917078615/null"
click at [712, 100] on button "指定" at bounding box center [723, 110] width 23 height 21
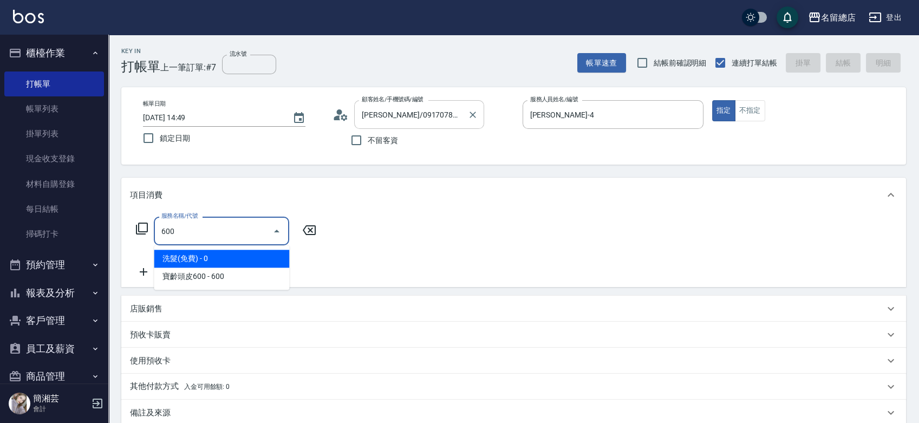
type input "洗髮(免費)(600)"
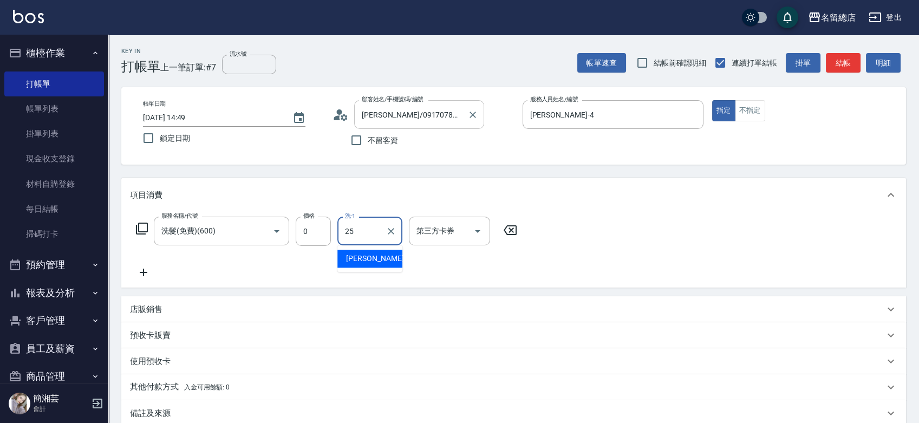
type input "[PERSON_NAME]-25"
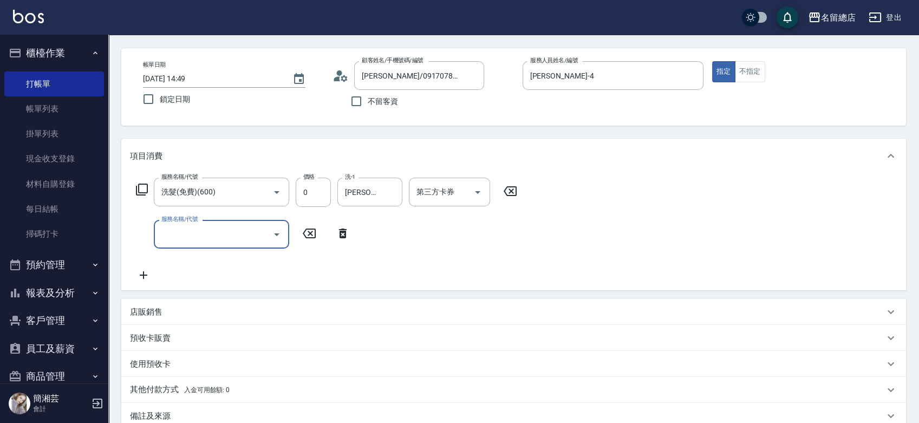
scroll to position [60, 0]
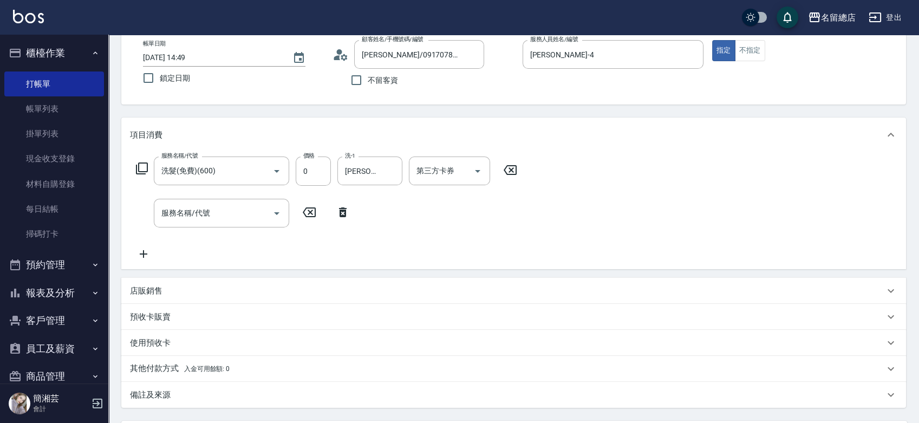
click at [149, 311] on p "預收卡販賣" at bounding box center [150, 316] width 41 height 11
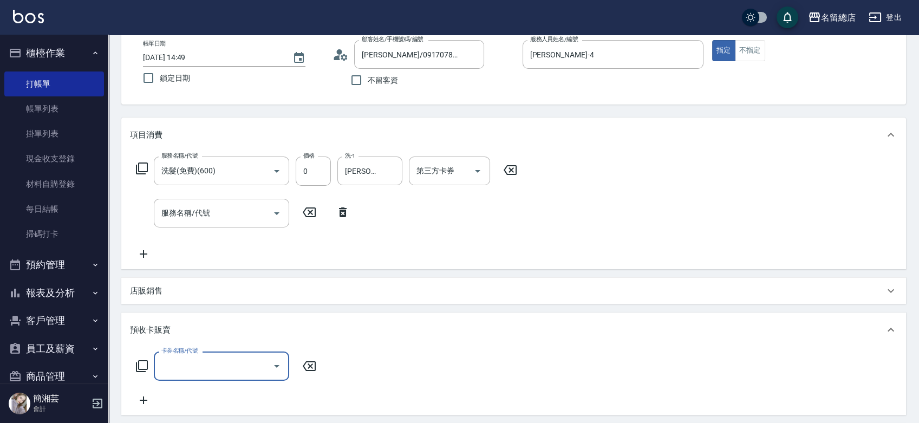
scroll to position [0, 0]
type input "護染卡(449)"
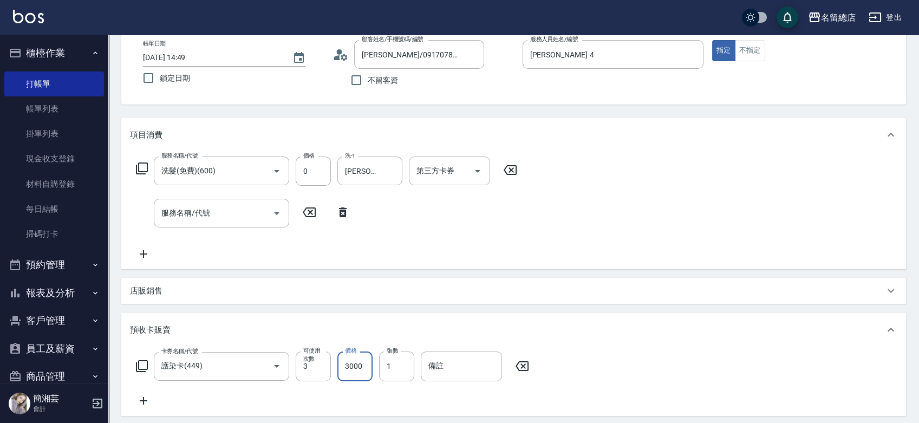
type input "3000"
type input "9236"
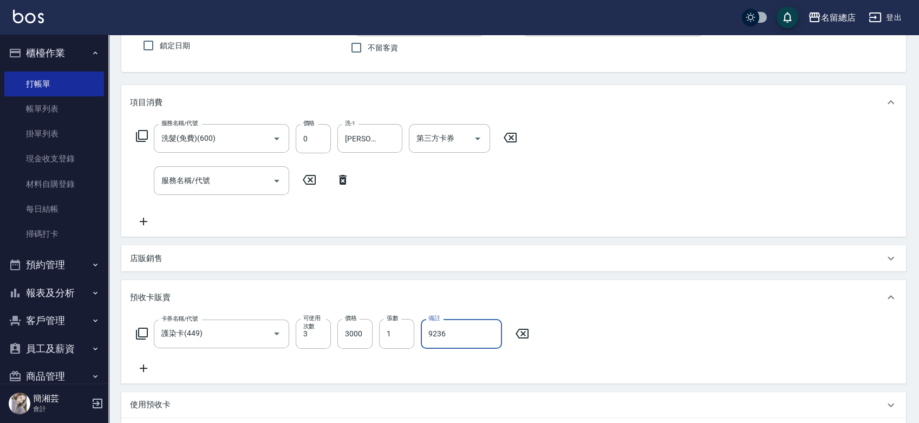
scroll to position [80, 0]
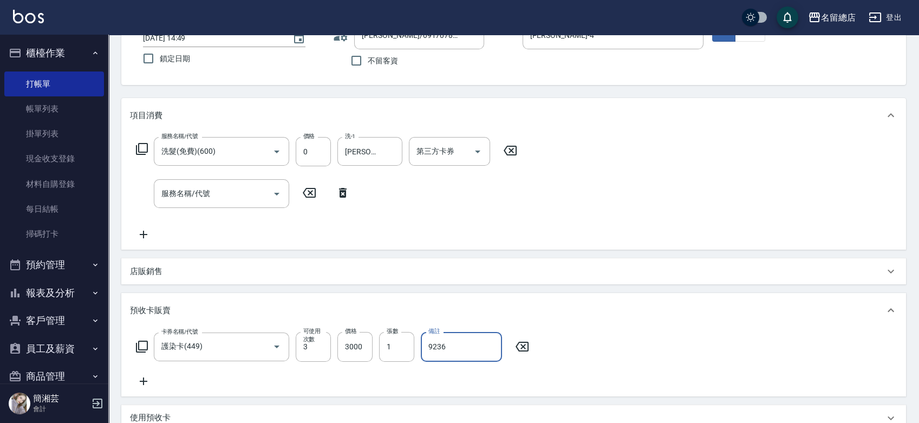
type input "[DATE] 14:50"
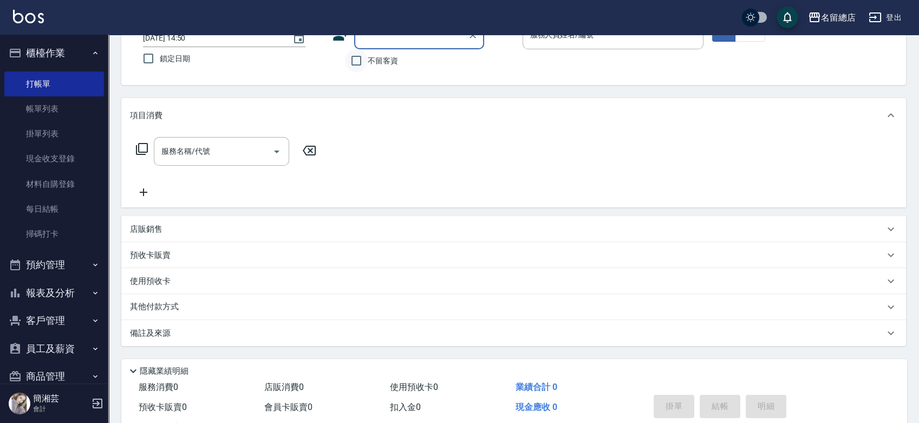
click at [362, 55] on input "不留客資" at bounding box center [356, 60] width 23 height 23
checkbox input "true"
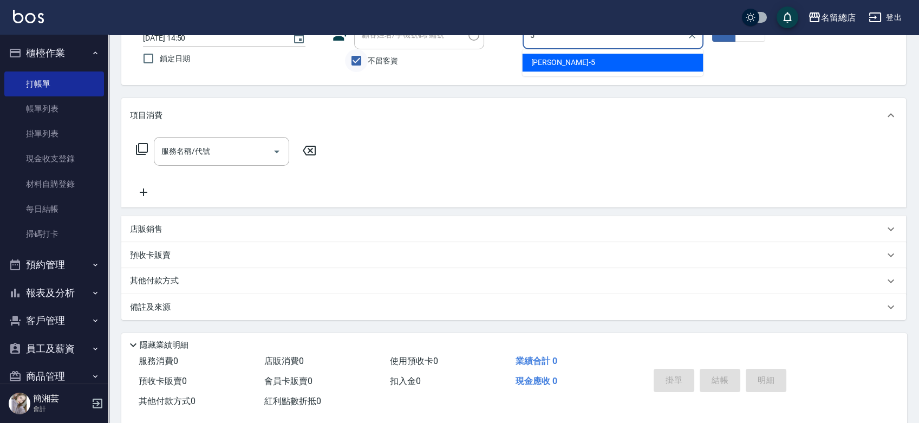
type input "[PERSON_NAME]-5"
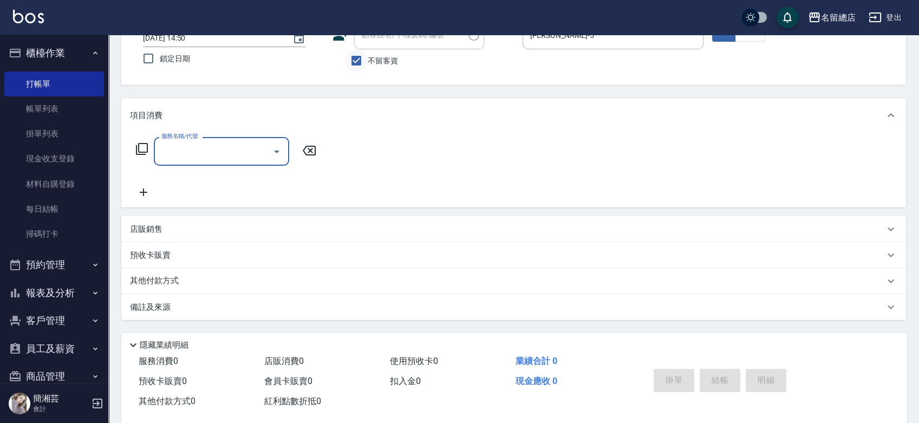
type input "[PERSON_NAME]/0939932278/"
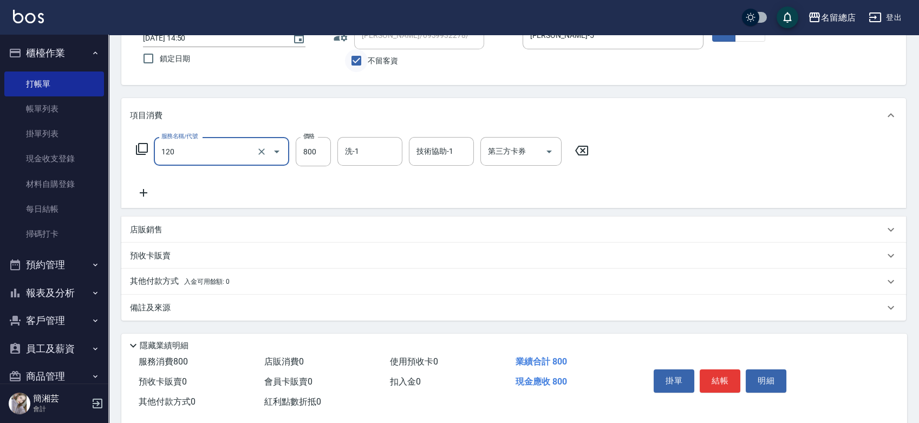
type input "自備頭皮(120)"
type input "799"
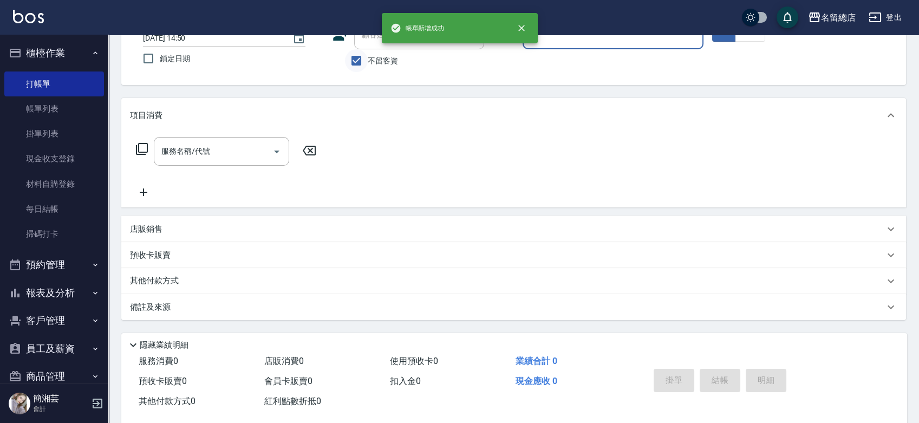
click at [359, 63] on input "不留客資" at bounding box center [356, 60] width 23 height 23
checkbox input "false"
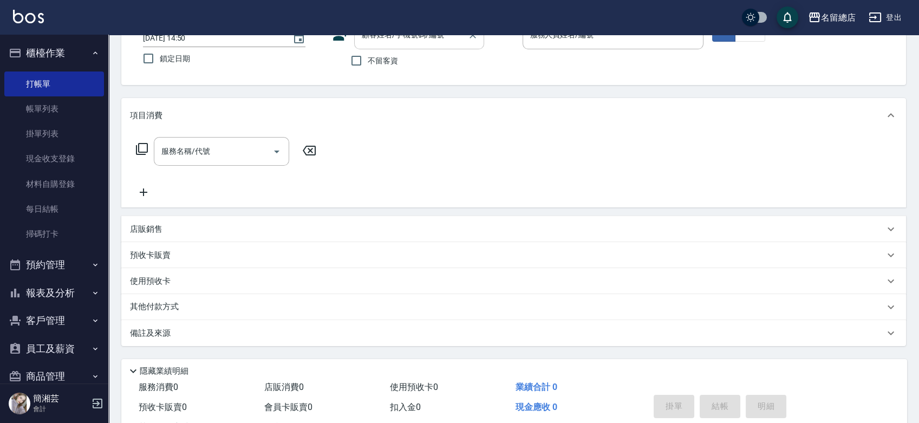
click at [369, 41] on input "顧客姓名/手機號碼/編號" at bounding box center [411, 34] width 104 height 19
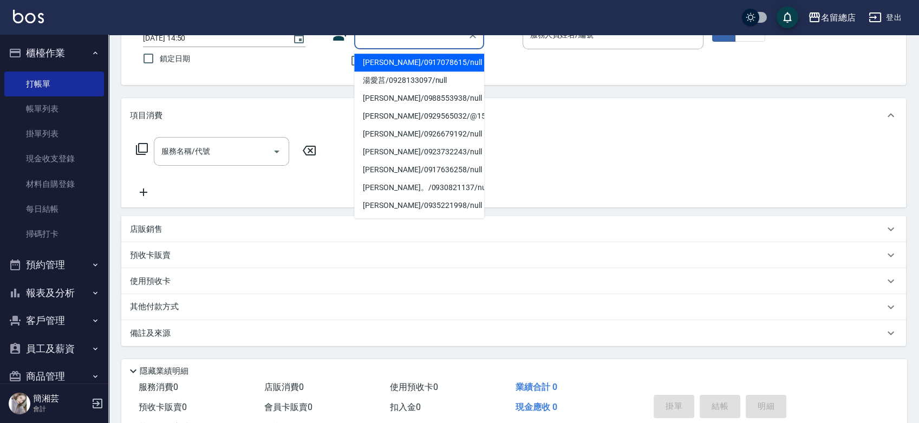
click at [389, 62] on li "[PERSON_NAME]/0917078615/null" at bounding box center [419, 63] width 130 height 18
type input "[PERSON_NAME]/0917078615/null"
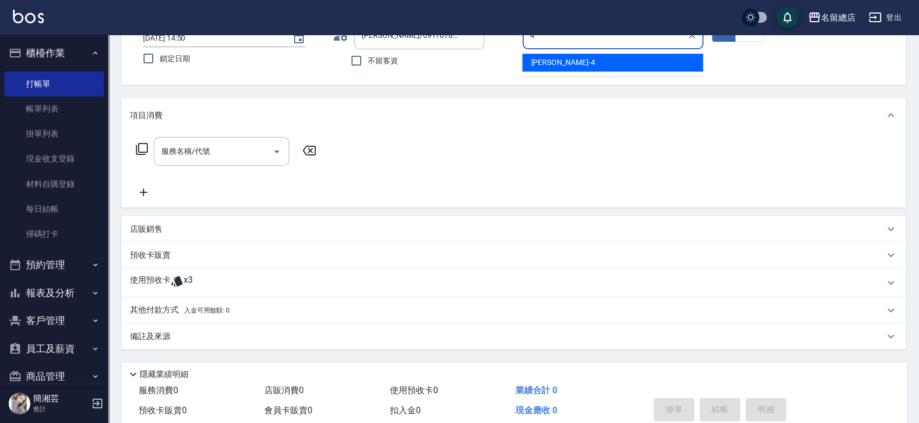
type input "[PERSON_NAME]-4"
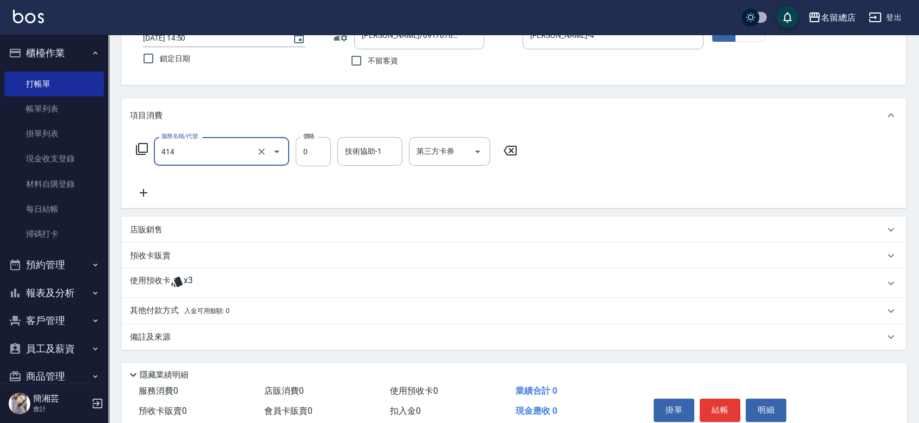
type input "護染蓋卡1000~1499(414)"
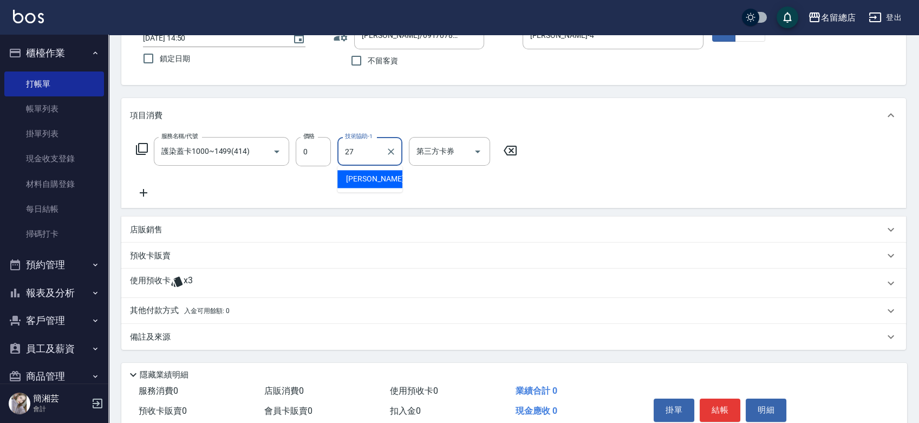
type input "[PERSON_NAME]-27"
click at [171, 290] on p at bounding box center [177, 283] width 13 height 16
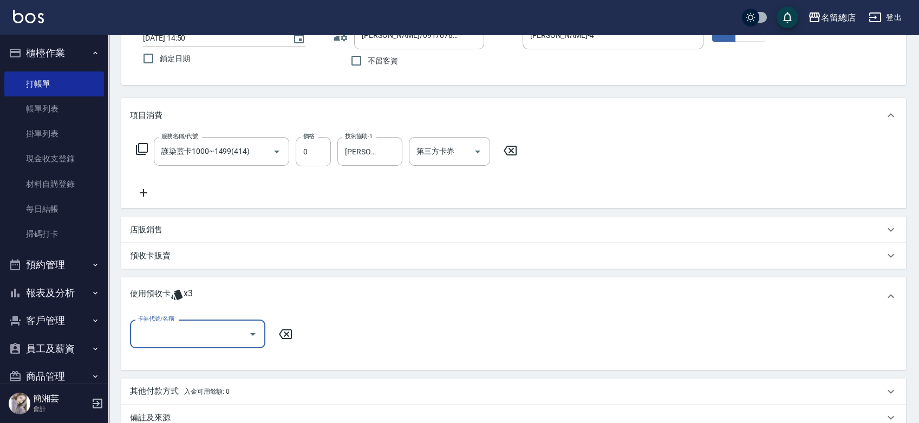
scroll to position [0, 0]
click at [197, 323] on div "卡券代號/名稱" at bounding box center [197, 333] width 135 height 29
click at [186, 356] on div "護染卡 剩餘3張 9236" at bounding box center [197, 361] width 135 height 18
type input "護染卡 9236"
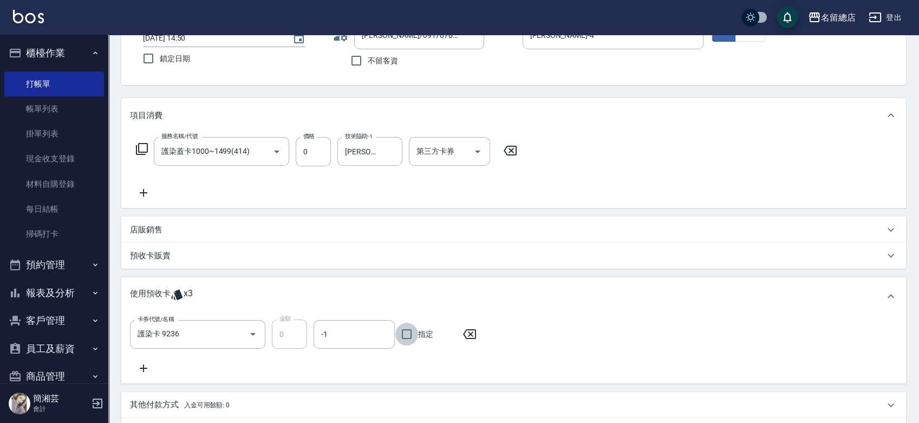
click at [413, 331] on input "指定" at bounding box center [406, 334] width 23 height 23
checkbox input "true"
type input "[DATE] 14:51"
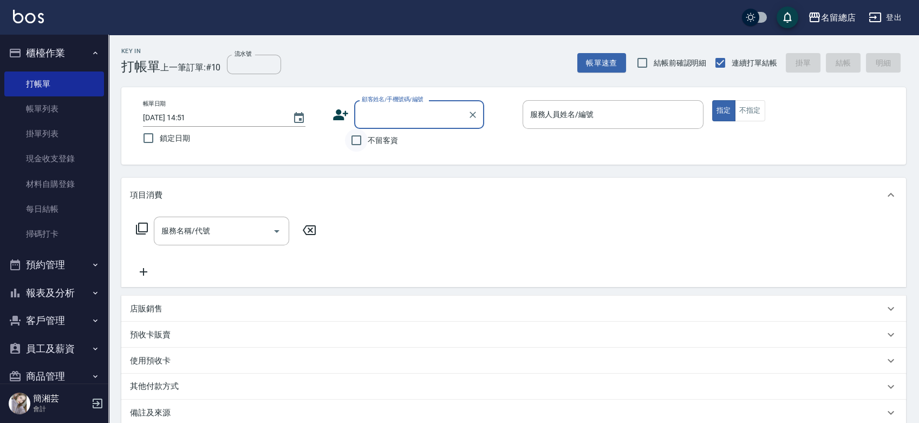
click at [364, 143] on input "不留客資" at bounding box center [356, 140] width 23 height 23
checkbox input "true"
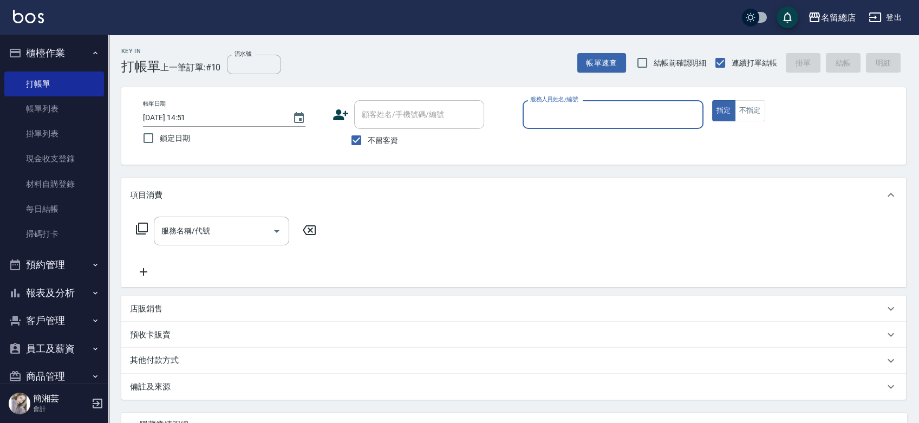
type input "ㄋ"
type input "Selina-S1"
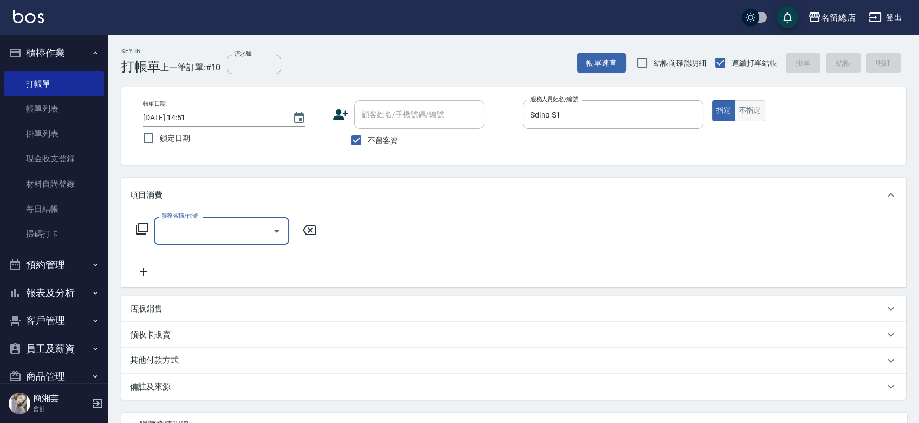
click at [761, 106] on button "不指定" at bounding box center [750, 110] width 30 height 21
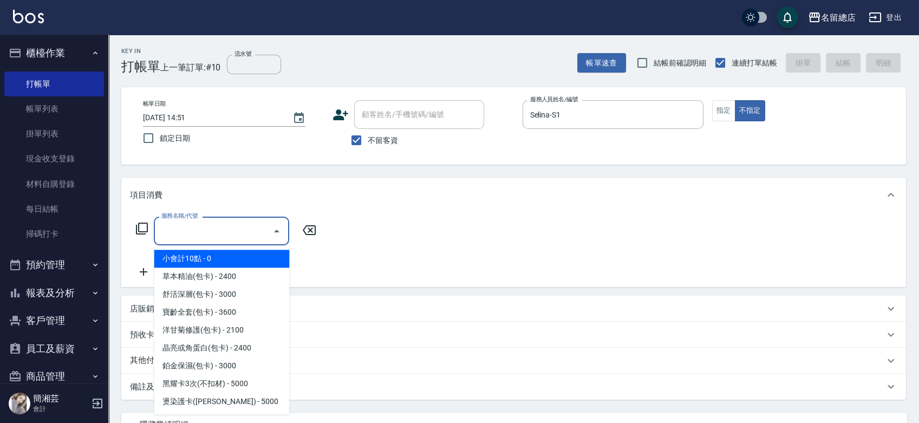
click at [211, 221] on input "服務名稱/代號" at bounding box center [213, 230] width 109 height 19
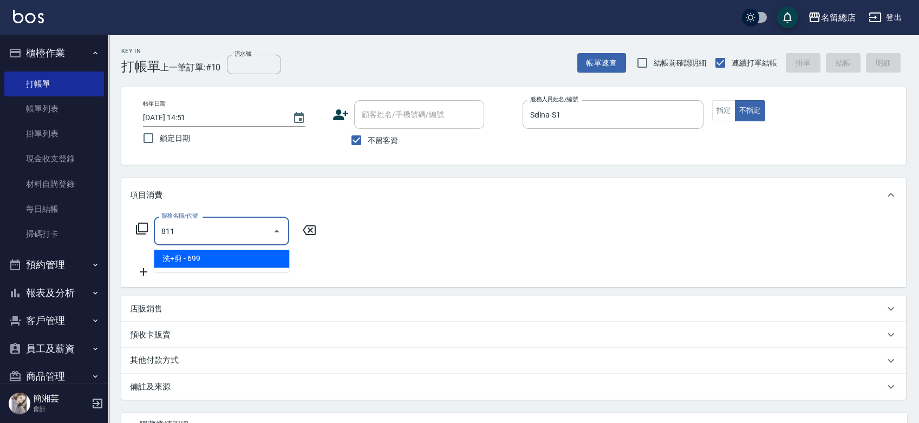
type input "洗+剪(811)"
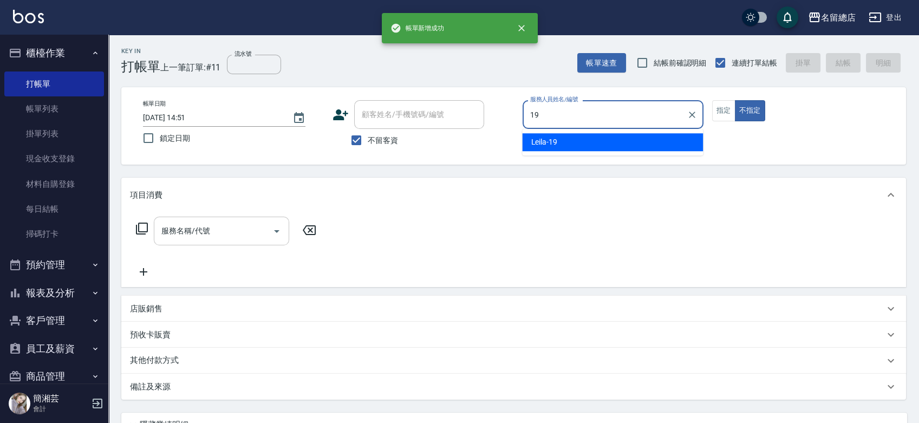
type input "Leila-19"
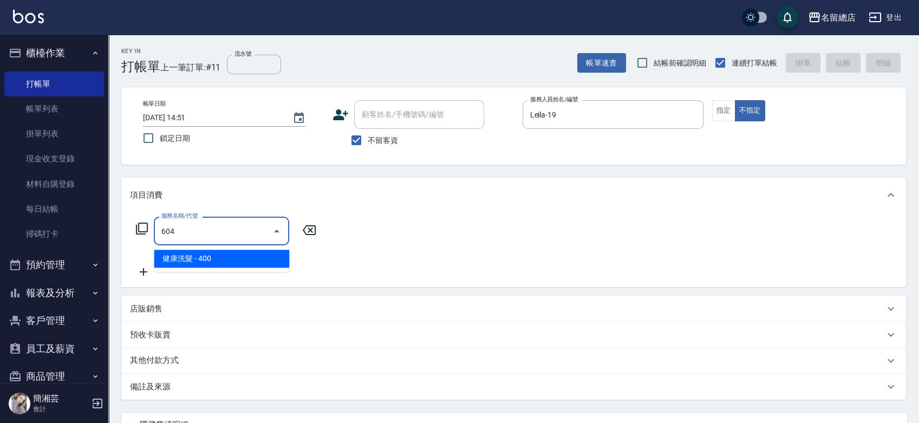
type input "健康洗髮(604)"
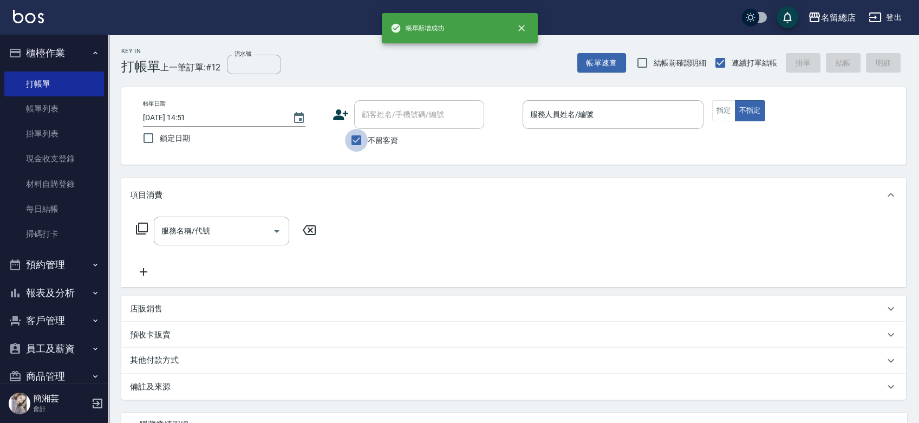
drag, startPoint x: 367, startPoint y: 142, endPoint x: 381, endPoint y: 103, distance: 40.8
click at [368, 142] on label "不留客資" at bounding box center [371, 140] width 53 height 23
click at [368, 142] on input "不留客資" at bounding box center [356, 140] width 23 height 23
checkbox input "false"
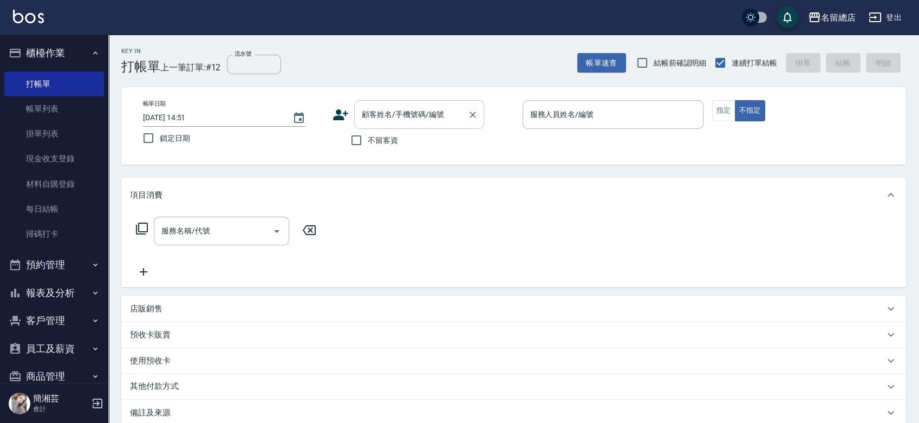
click at [381, 103] on div "顧客姓名/手機號碼/編號" at bounding box center [419, 114] width 130 height 29
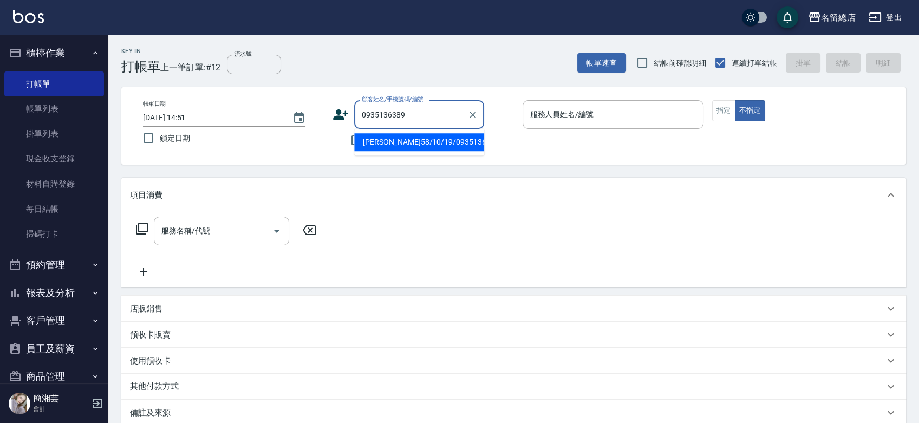
type input "[PERSON_NAME]58/10/19/0935136389/null"
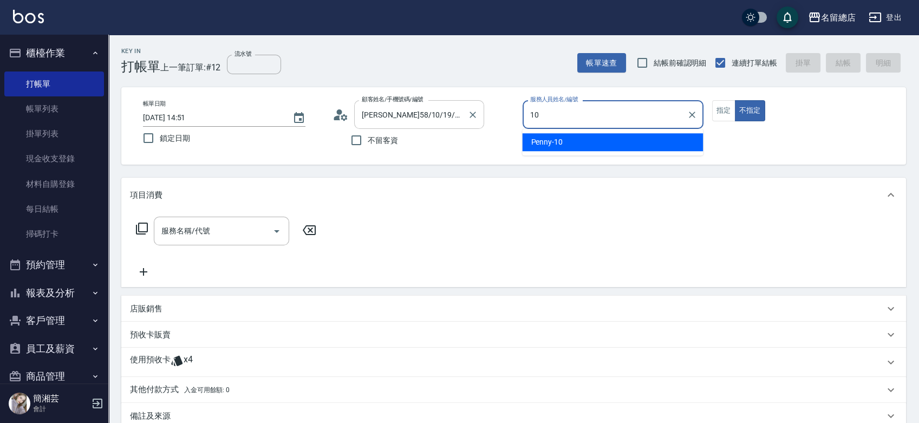
type input "Penny-10"
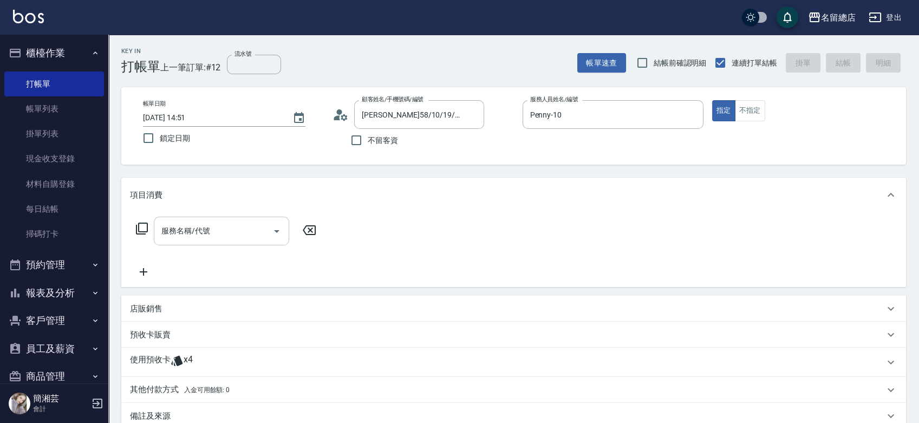
click at [213, 219] on div "服務名稱/代號" at bounding box center [221, 231] width 135 height 29
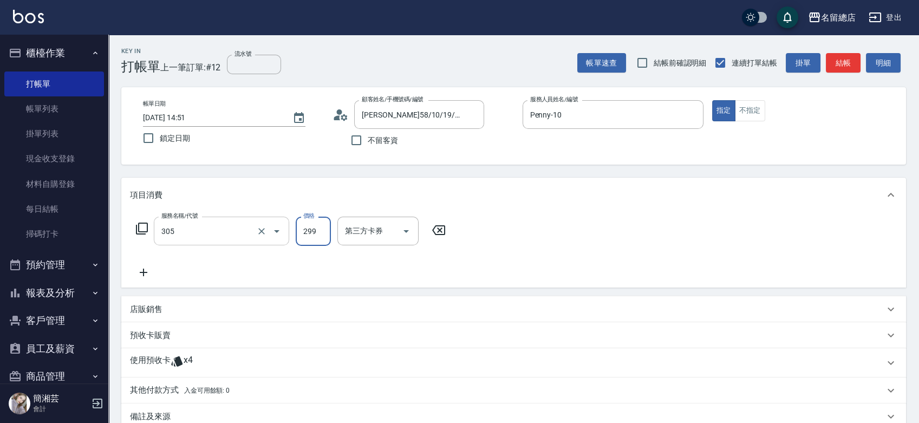
type input "剪髮(305)"
type input "500"
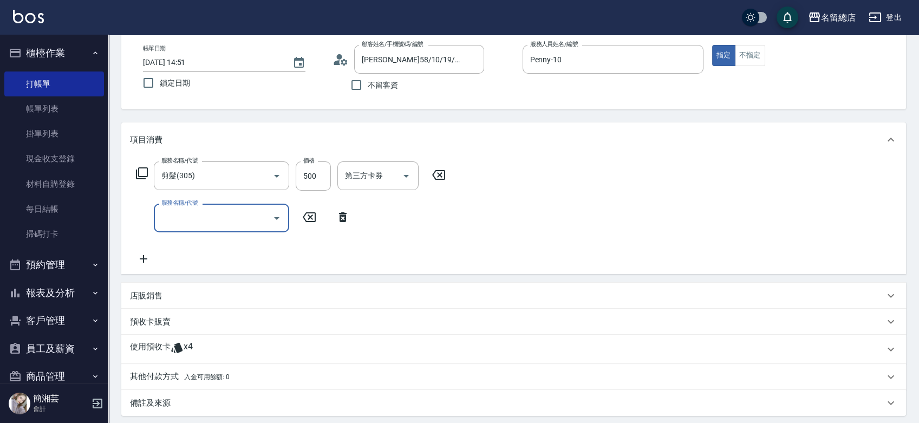
scroll to position [120, 0]
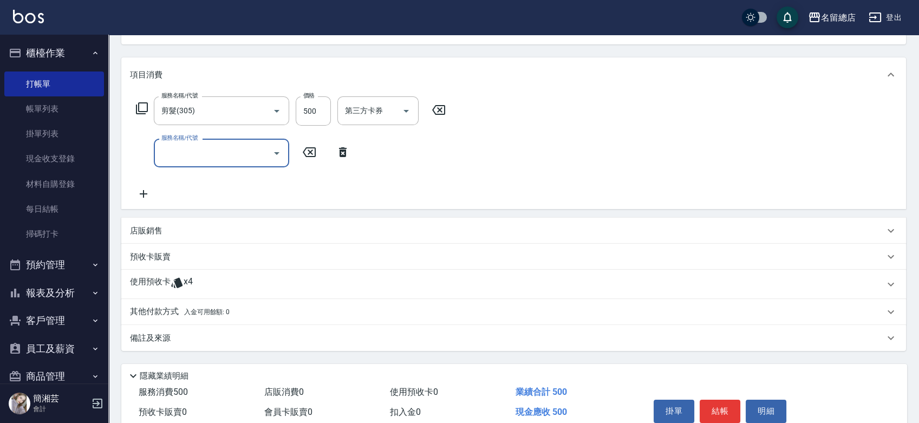
click at [187, 291] on span "x4" at bounding box center [188, 284] width 9 height 16
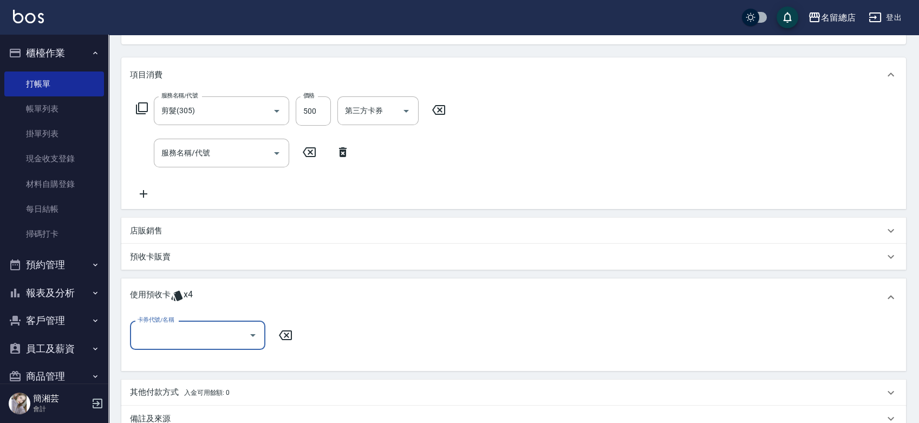
scroll to position [0, 0]
click at [180, 339] on input "卡券代號/名稱" at bounding box center [189, 334] width 109 height 19
click at [238, 363] on div "二段自備卡 剩餘4張 9188" at bounding box center [197, 363] width 135 height 18
type input "二段自備卡 9188"
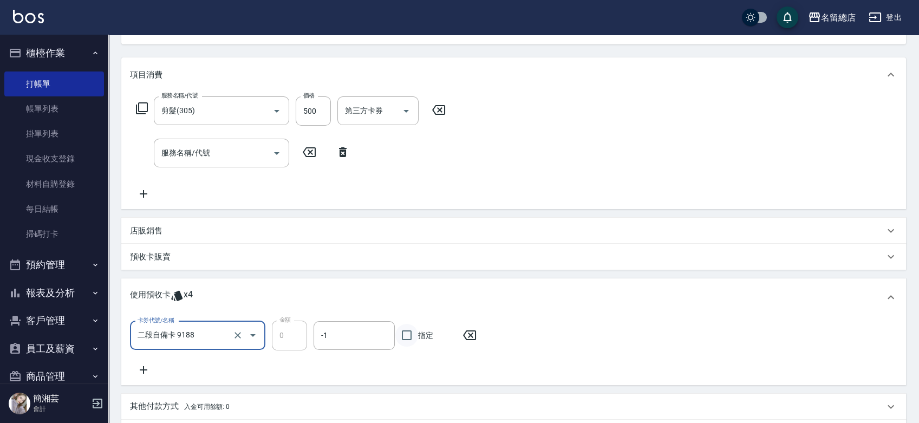
drag, startPoint x: 418, startPoint y: 336, endPoint x: 406, endPoint y: 325, distance: 16.5
click at [418, 336] on span "指定" at bounding box center [425, 335] width 15 height 11
click at [418, 336] on input "指定" at bounding box center [406, 335] width 23 height 23
checkbox input "true"
click at [210, 152] on input "服務名稱/代號" at bounding box center [213, 152] width 109 height 19
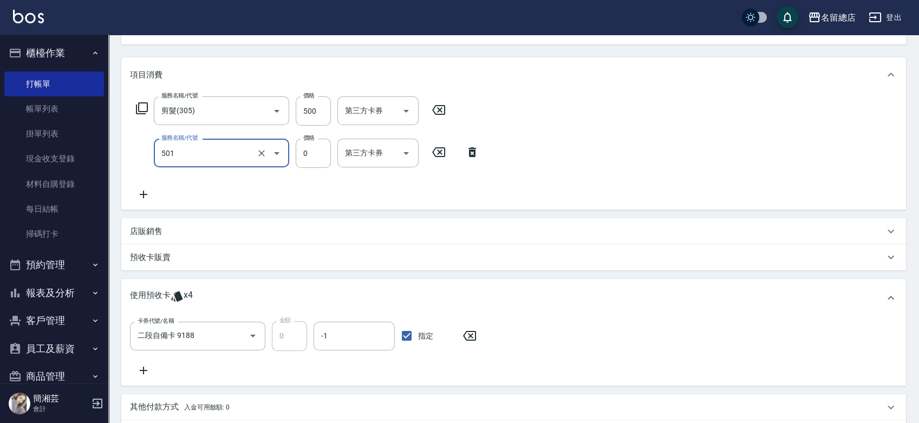
type input "2段蓋卡1300以上(501)"
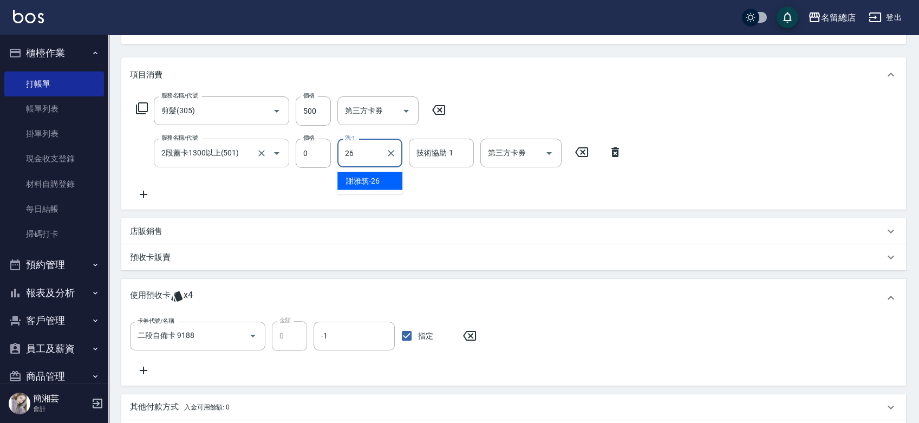
type input "[PERSON_NAME]-26"
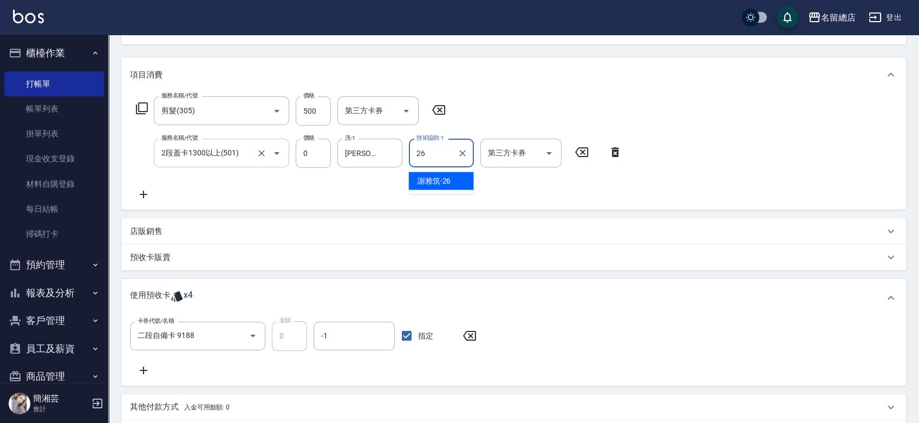
type input "[PERSON_NAME]-26"
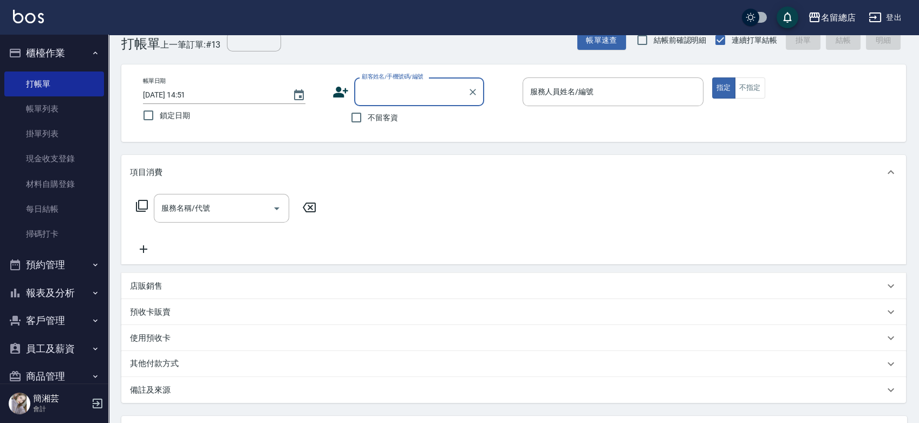
type input "7"
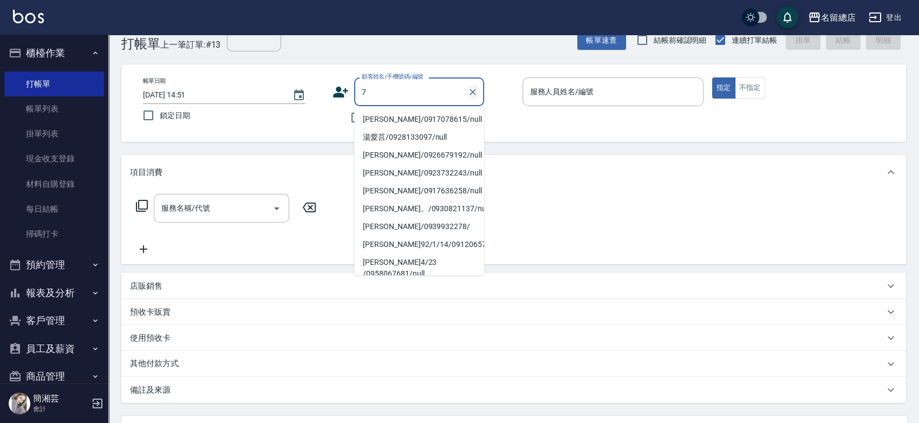
click at [472, 90] on icon "Clear" at bounding box center [472, 92] width 11 height 11
click at [345, 115] on input "不留客資" at bounding box center [356, 117] width 23 height 23
checkbox input "true"
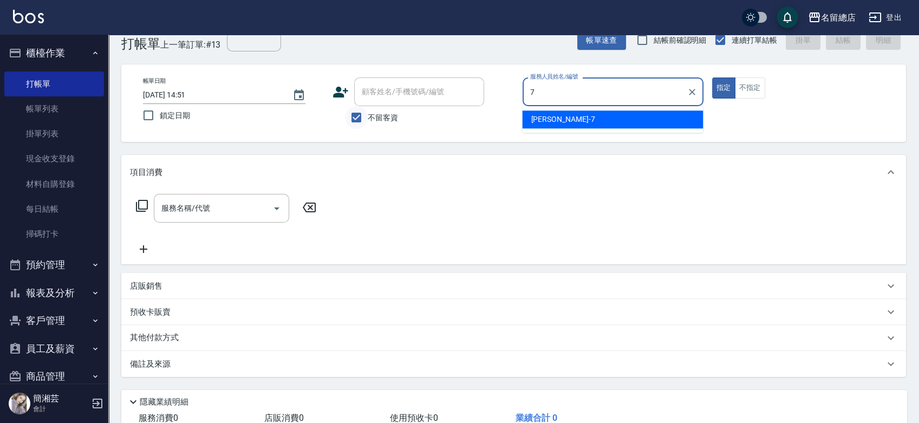
type input "Mick-7"
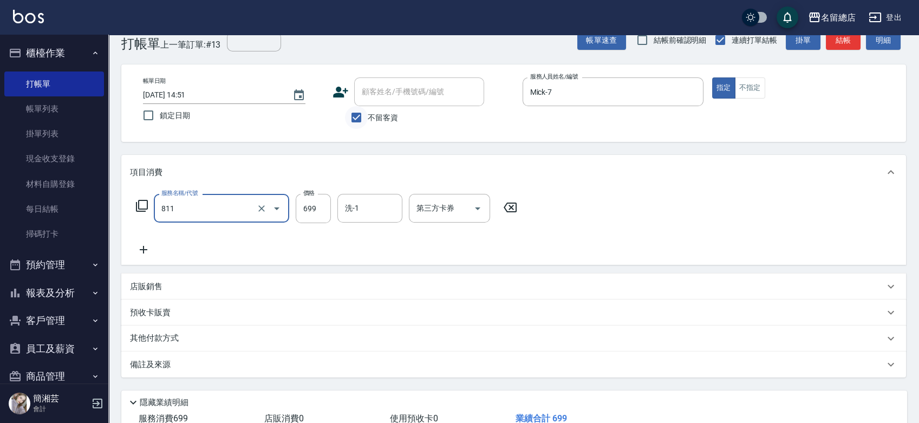
type input "洗+剪(811)"
type input "700"
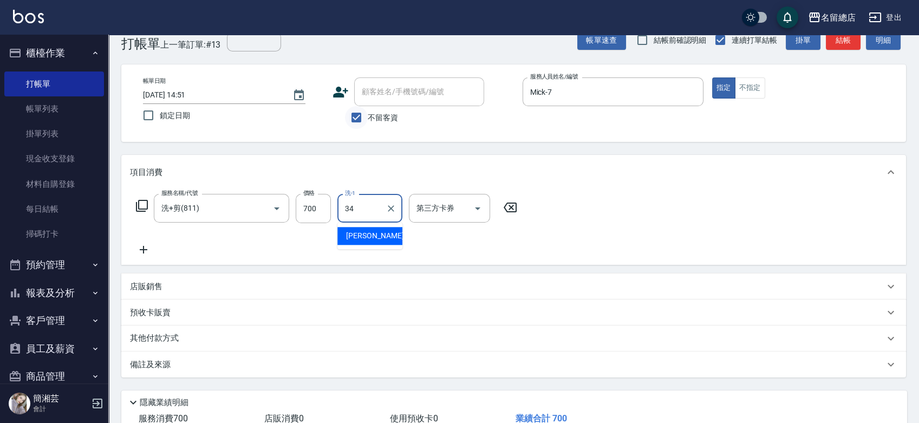
type input "[PERSON_NAME]-34"
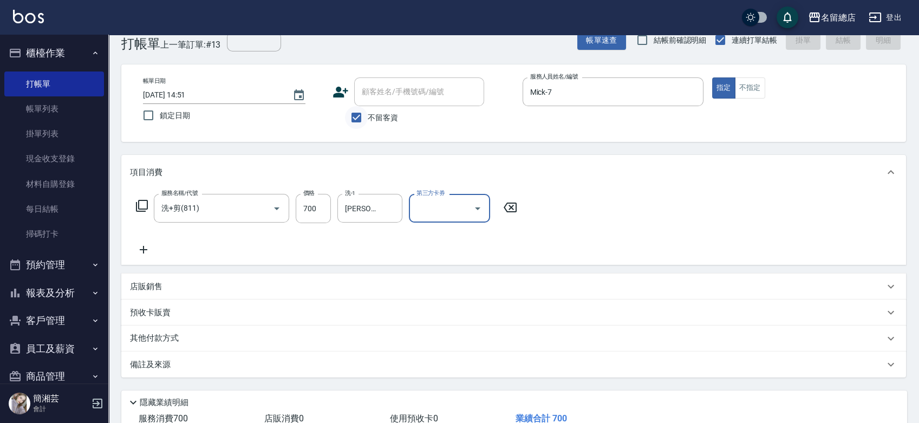
type input "[DATE] 14:52"
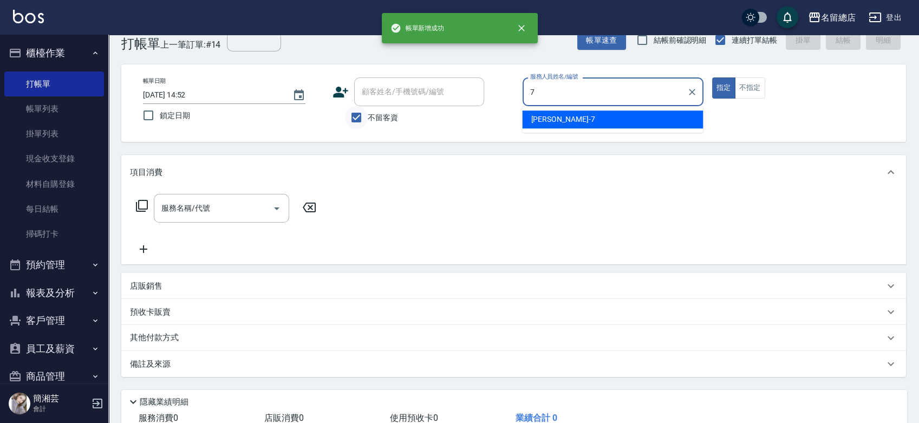
type input "Mick-7"
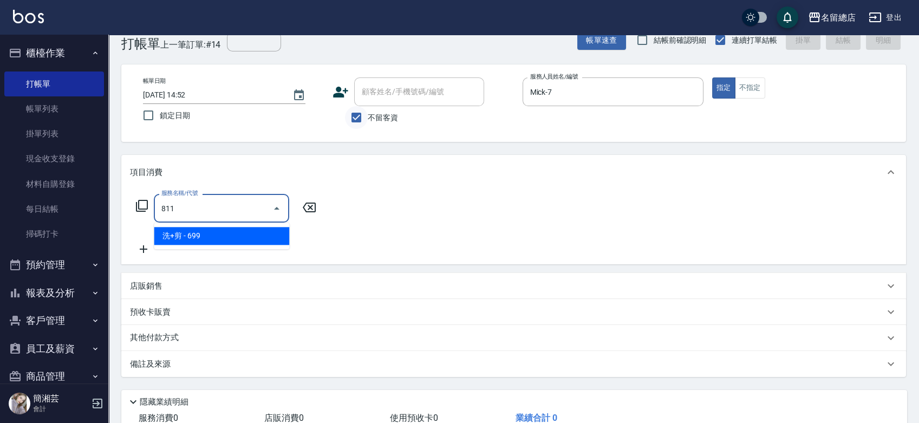
type input "洗+剪(811)"
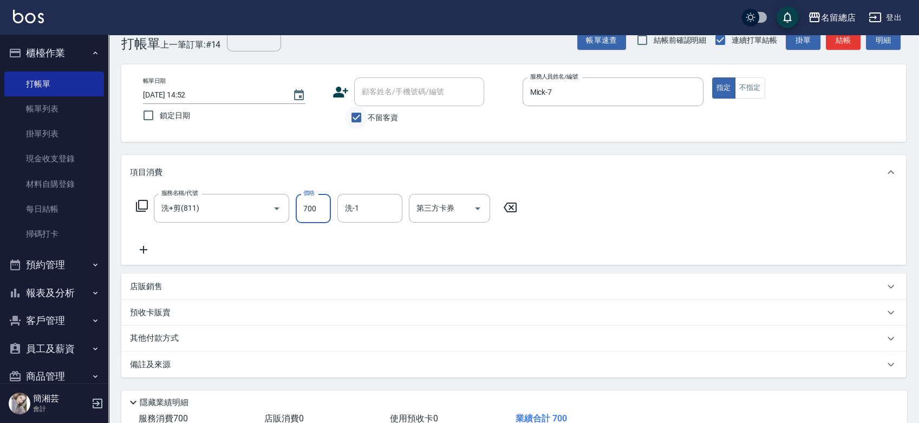
type input "700"
type input "[PERSON_NAME]-34"
drag, startPoint x: 174, startPoint y: 346, endPoint x: 171, endPoint y: 354, distance: 8.5
click at [173, 352] on div "項目消費 服務名稱/代號 洗+剪(811) 服務名稱/代號 價格 700 價格 洗-1 [PERSON_NAME]-34 洗-1 第三方卡券 第三方卡券 店販…" at bounding box center [513, 266] width 784 height 223
click at [171, 338] on p "其他付款方式" at bounding box center [157, 338] width 54 height 12
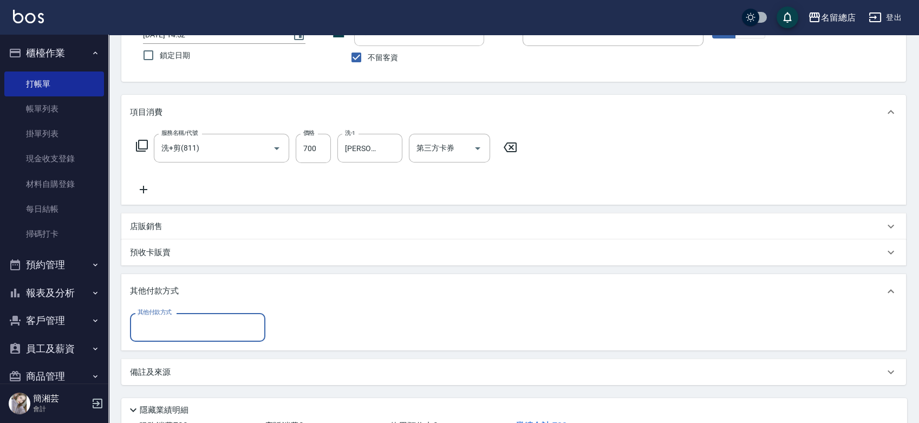
click at [187, 329] on input "其他付款方式" at bounding box center [198, 327] width 126 height 19
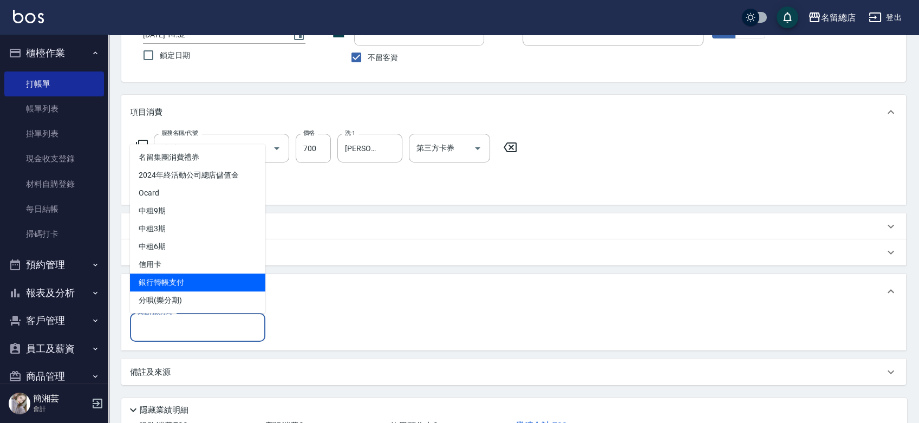
click at [186, 281] on span "銀行轉帳支付" at bounding box center [197, 282] width 135 height 18
type input "銀行轉帳支付"
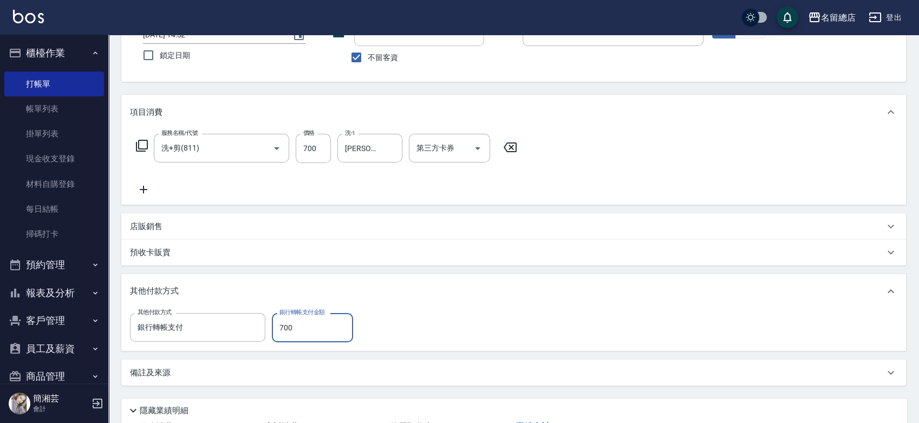
type input "700"
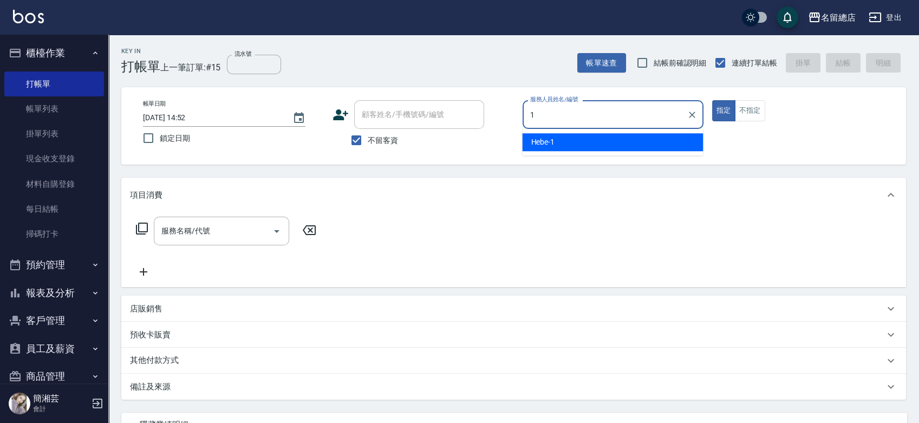
type input "Hebe-1"
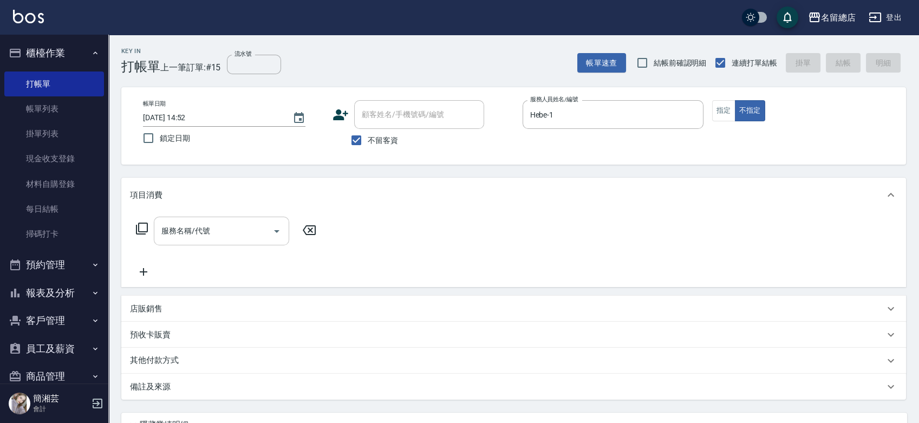
click at [184, 226] on input "服務名稱/代號" at bounding box center [213, 230] width 109 height 19
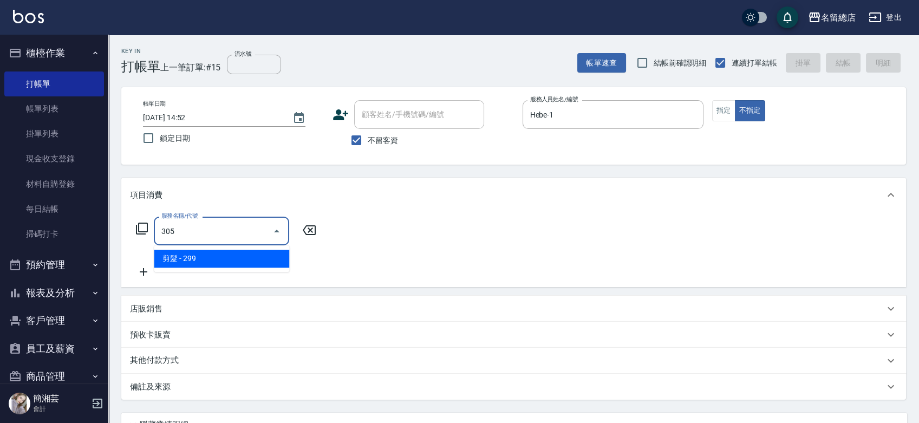
type input "剪髮(305)"
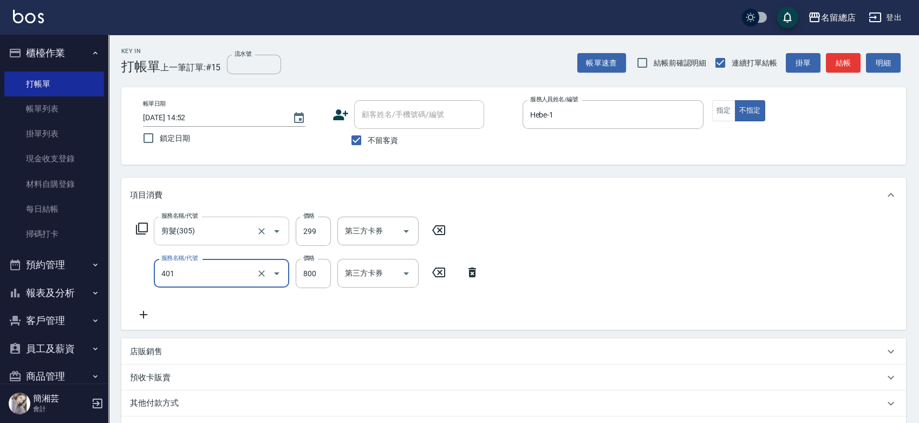
type input "自備護髮(401)"
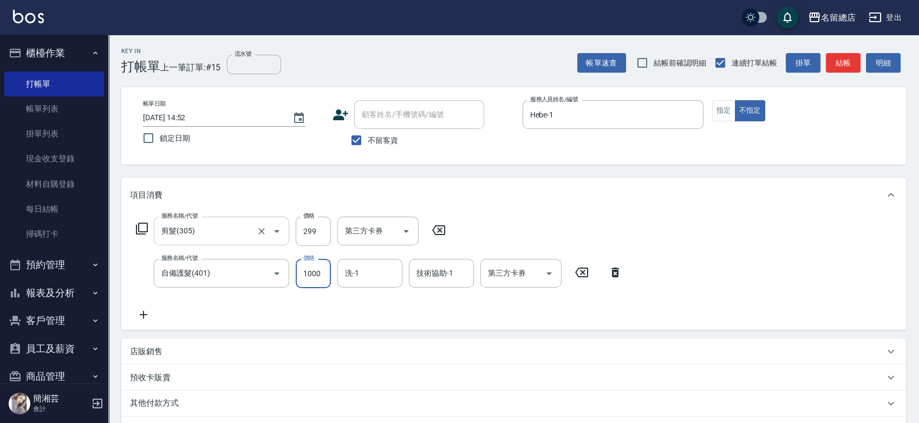
type input "1000"
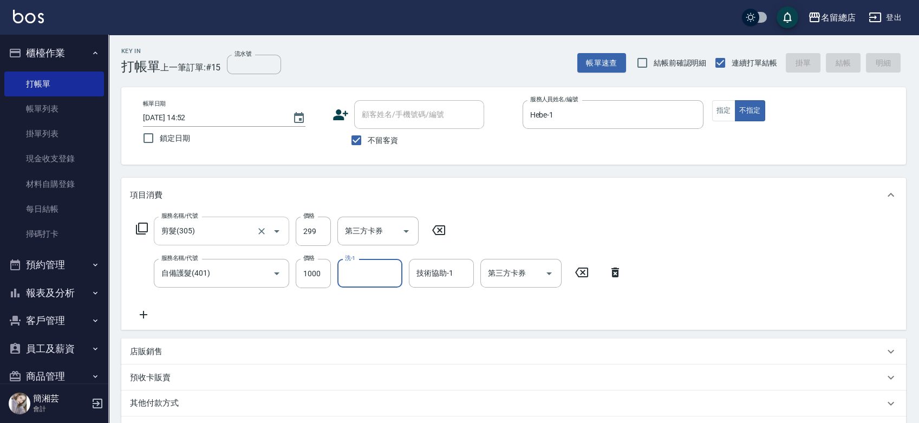
type input "[DATE] 14:53"
